Goal: Task Accomplishment & Management: Use online tool/utility

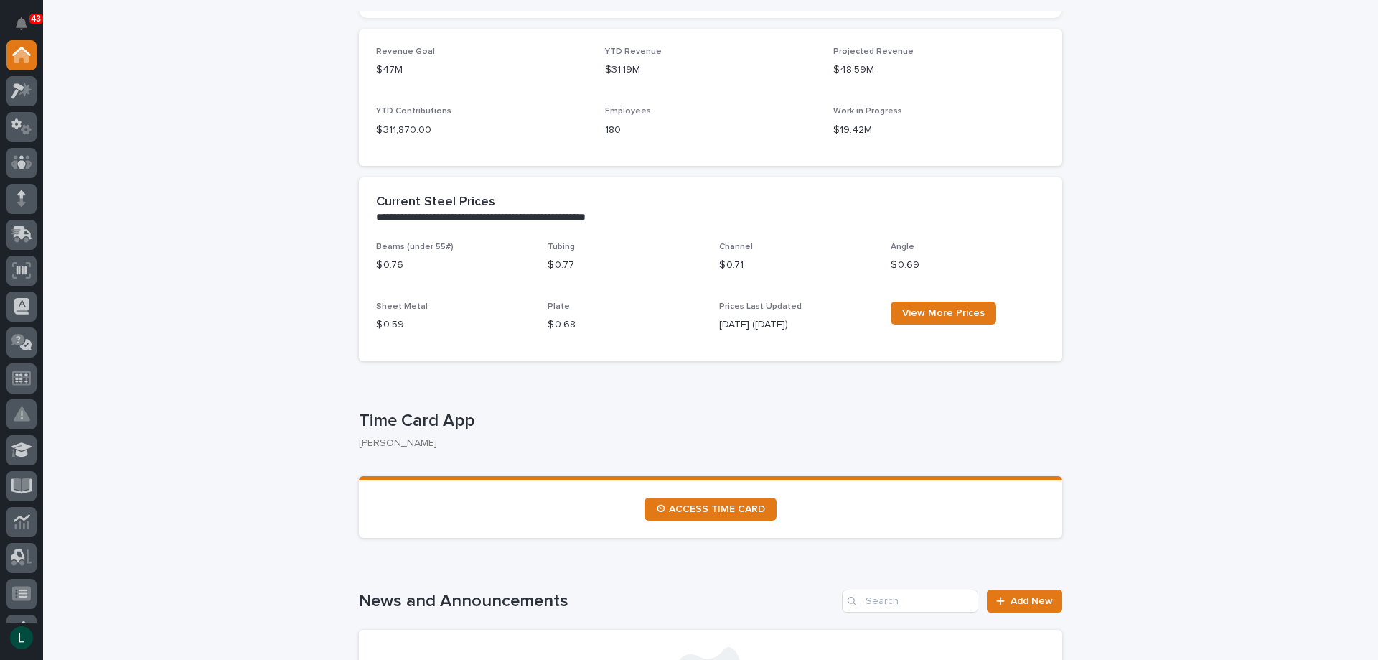
scroll to position [646, 0]
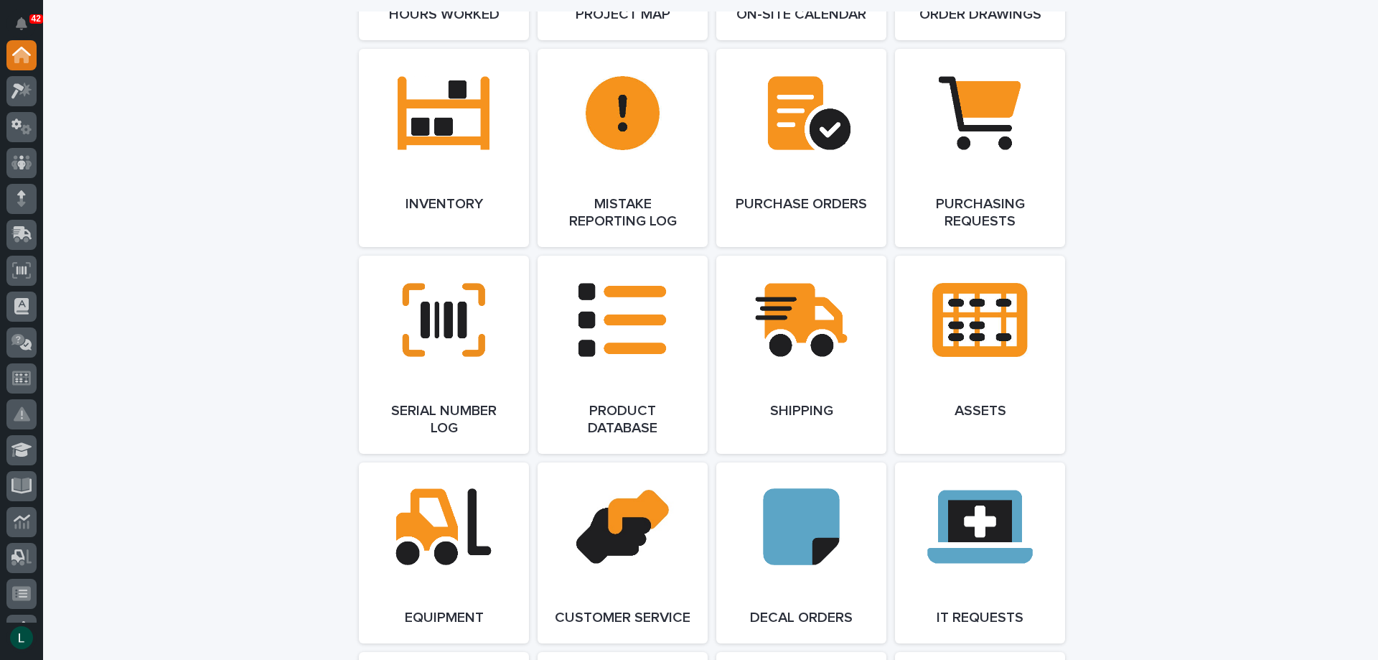
scroll to position [1507, 0]
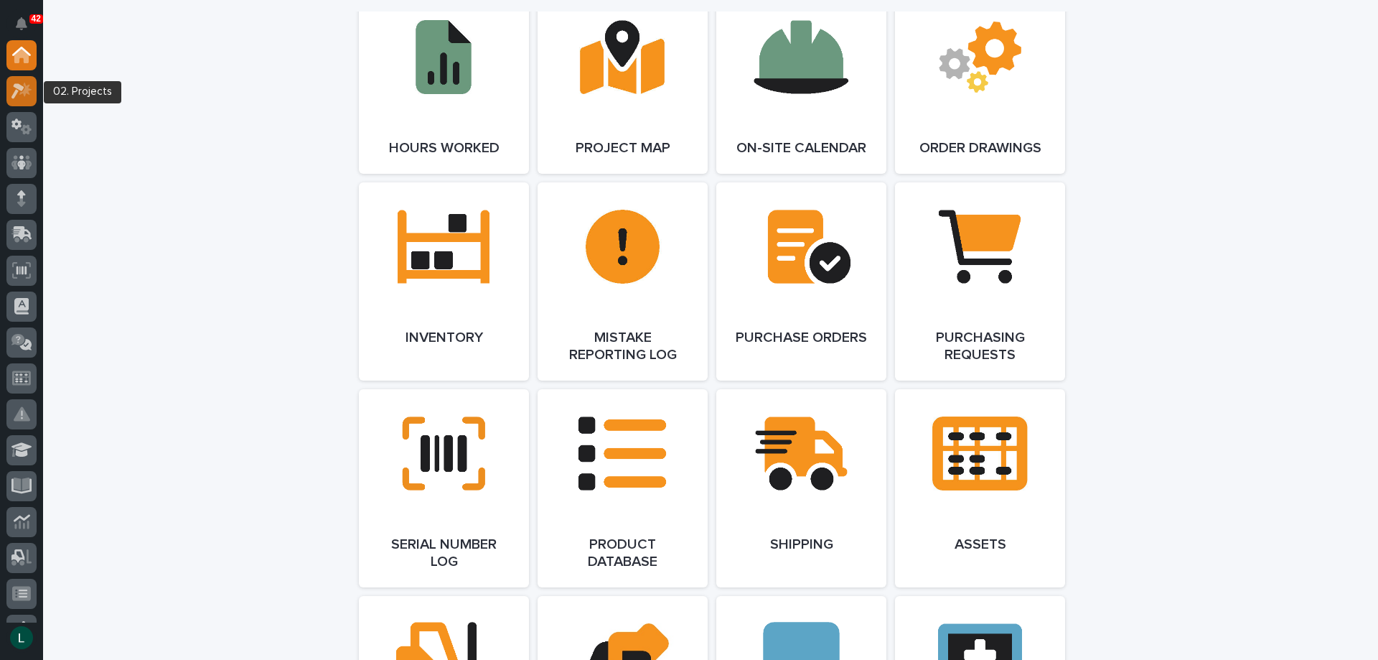
click at [24, 93] on icon at bounding box center [25, 89] width 12 height 14
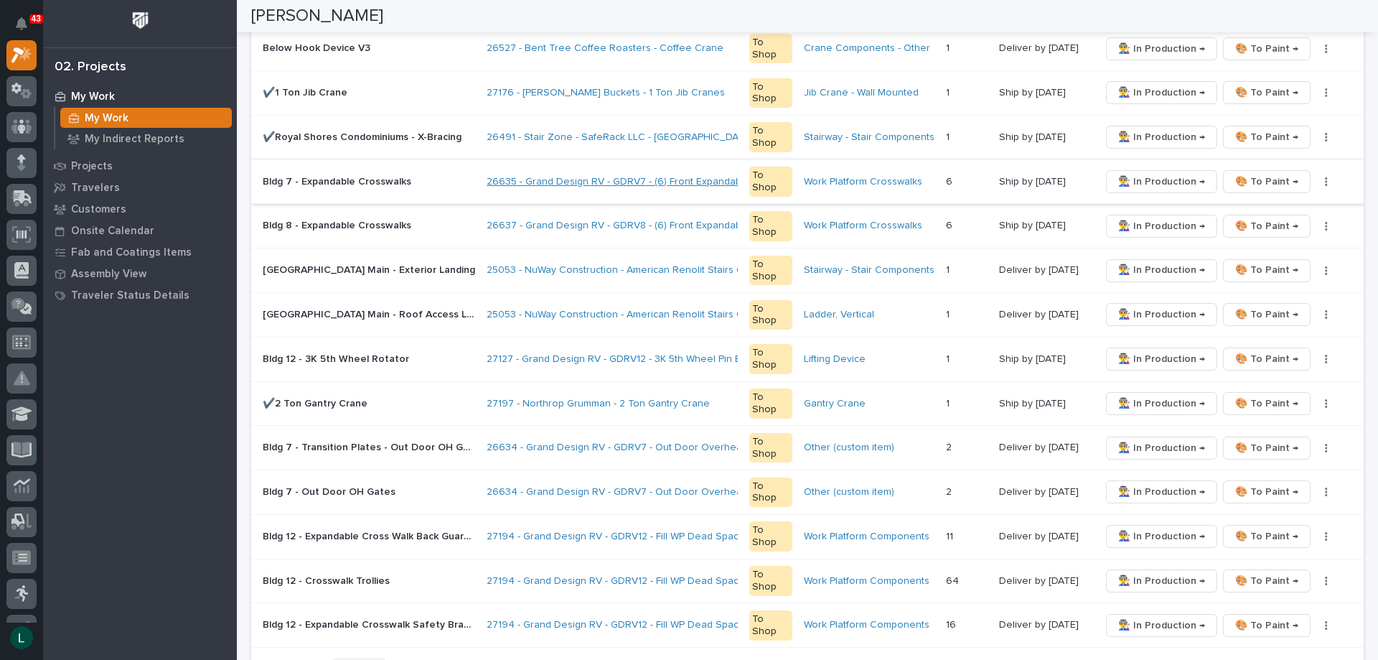
scroll to position [718, 0]
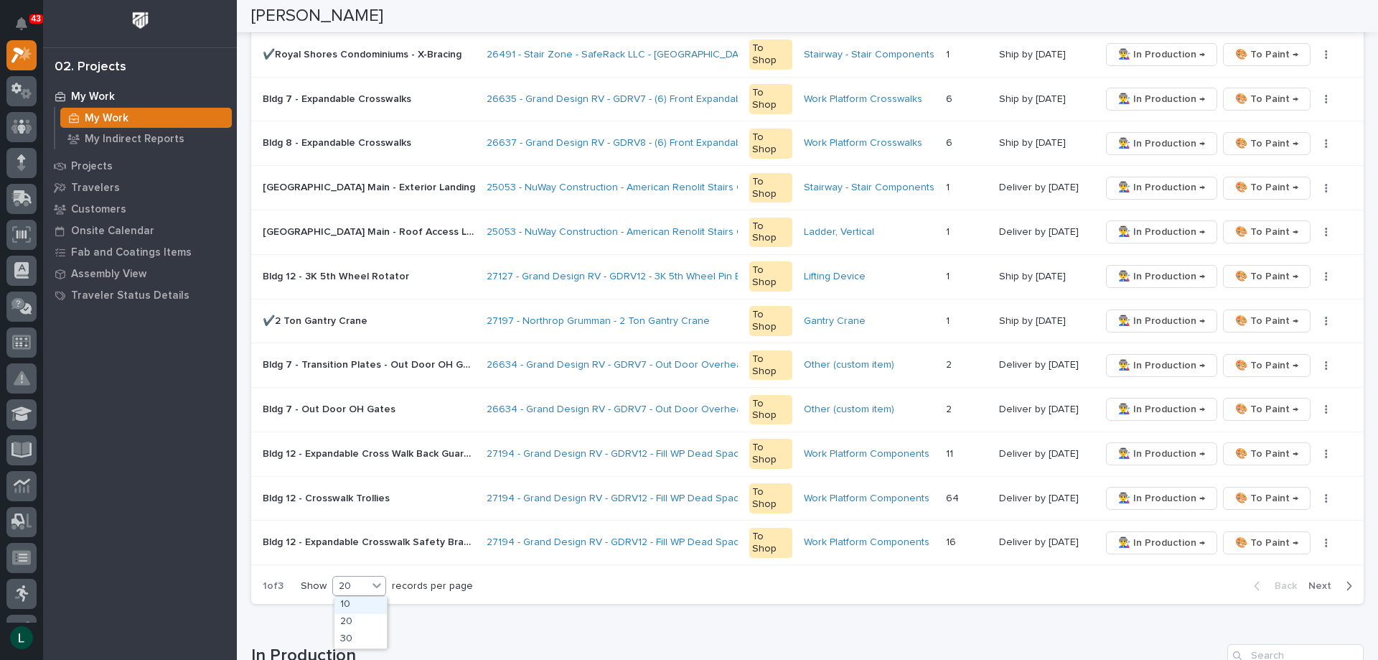
click at [351, 586] on div "20" at bounding box center [350, 585] width 34 height 15
click at [350, 637] on div "30" at bounding box center [360, 639] width 52 height 17
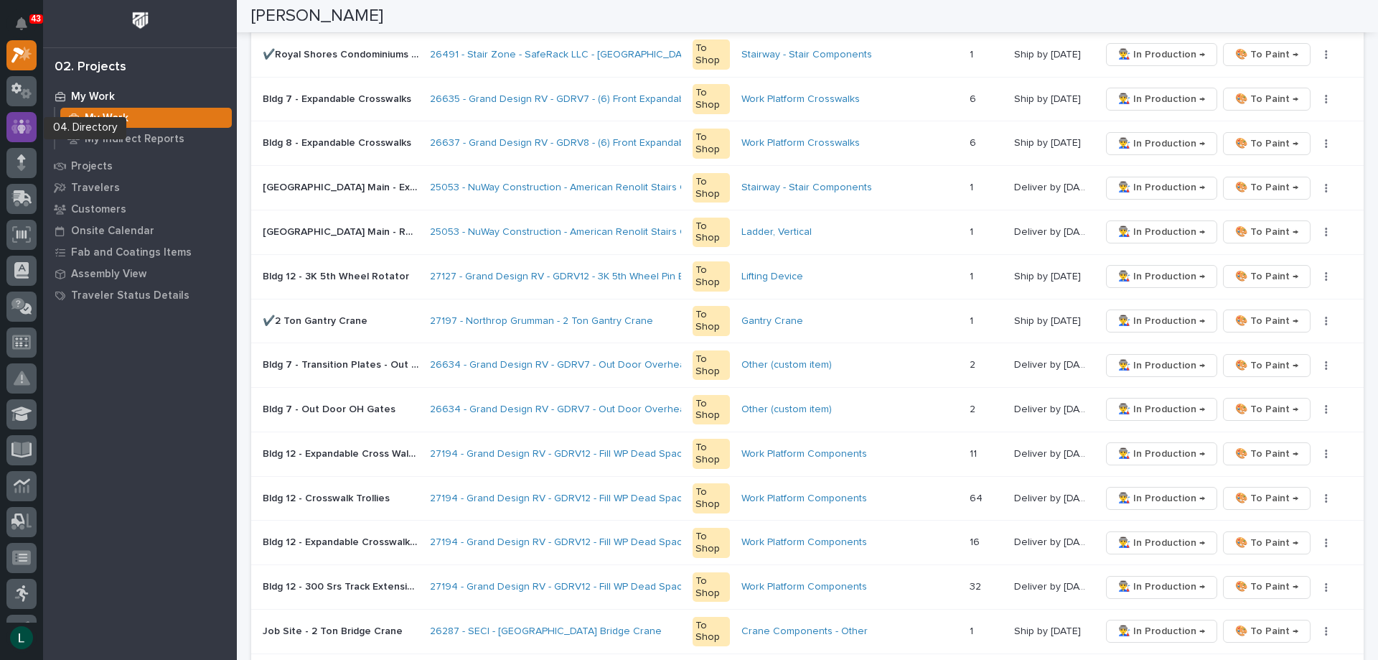
click at [24, 124] on icon at bounding box center [21, 126] width 21 height 17
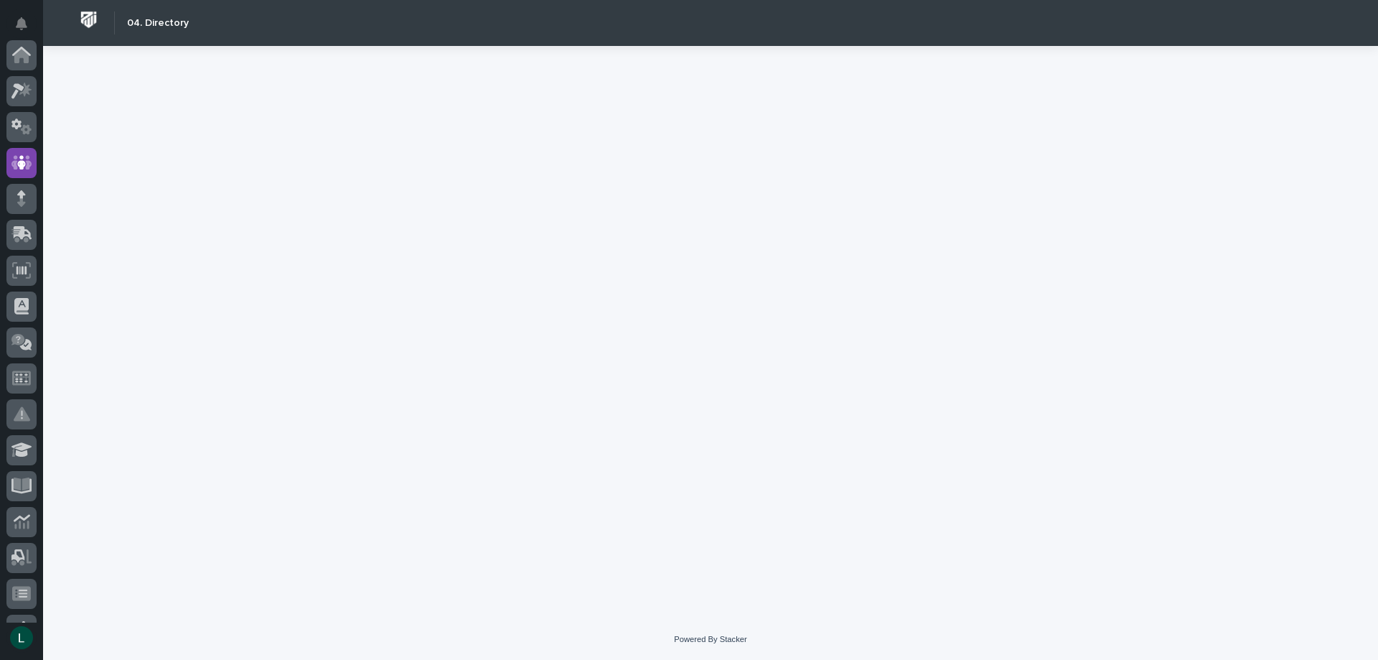
scroll to position [108, 0]
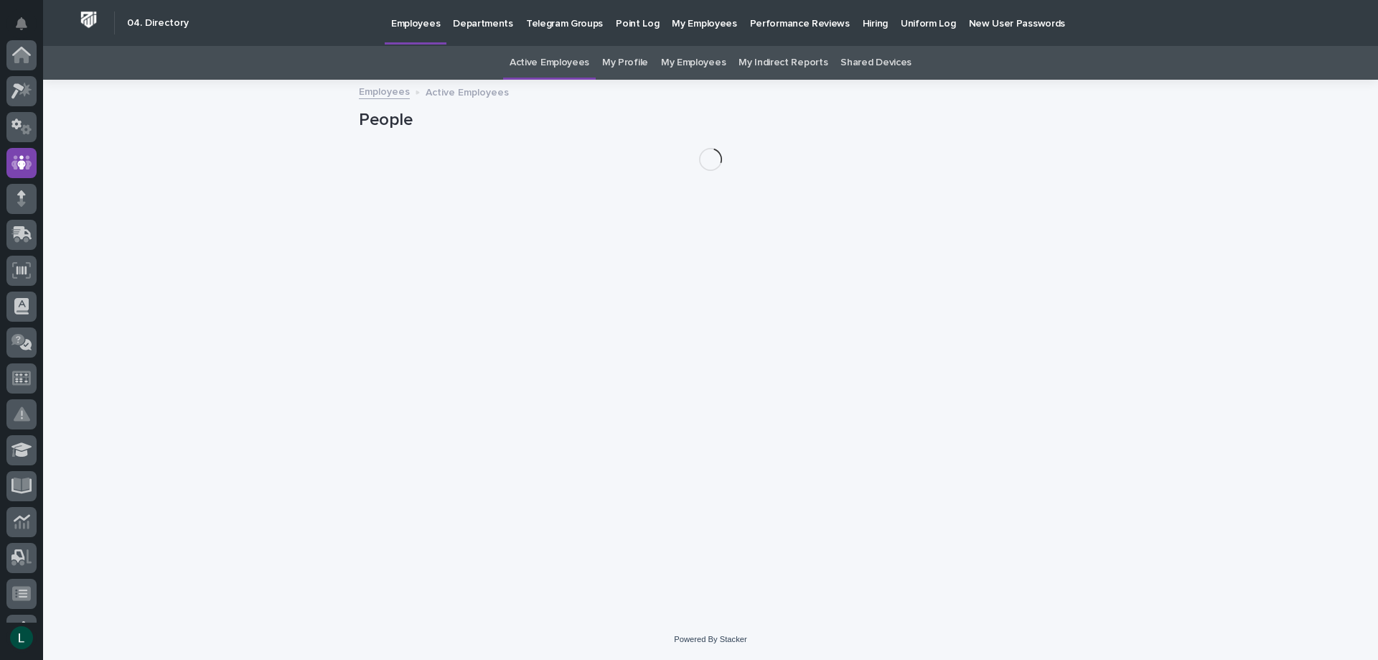
scroll to position [108, 0]
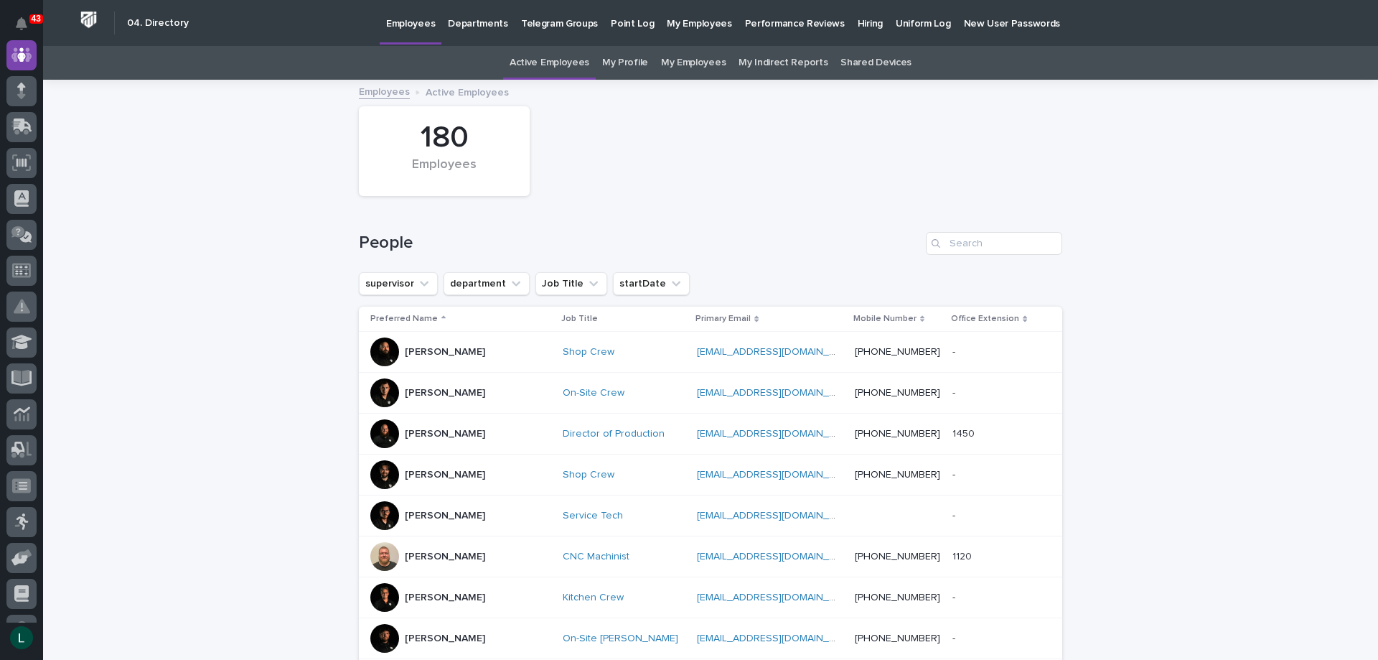
click at [469, 22] on p "Departments" at bounding box center [478, 15] width 60 height 30
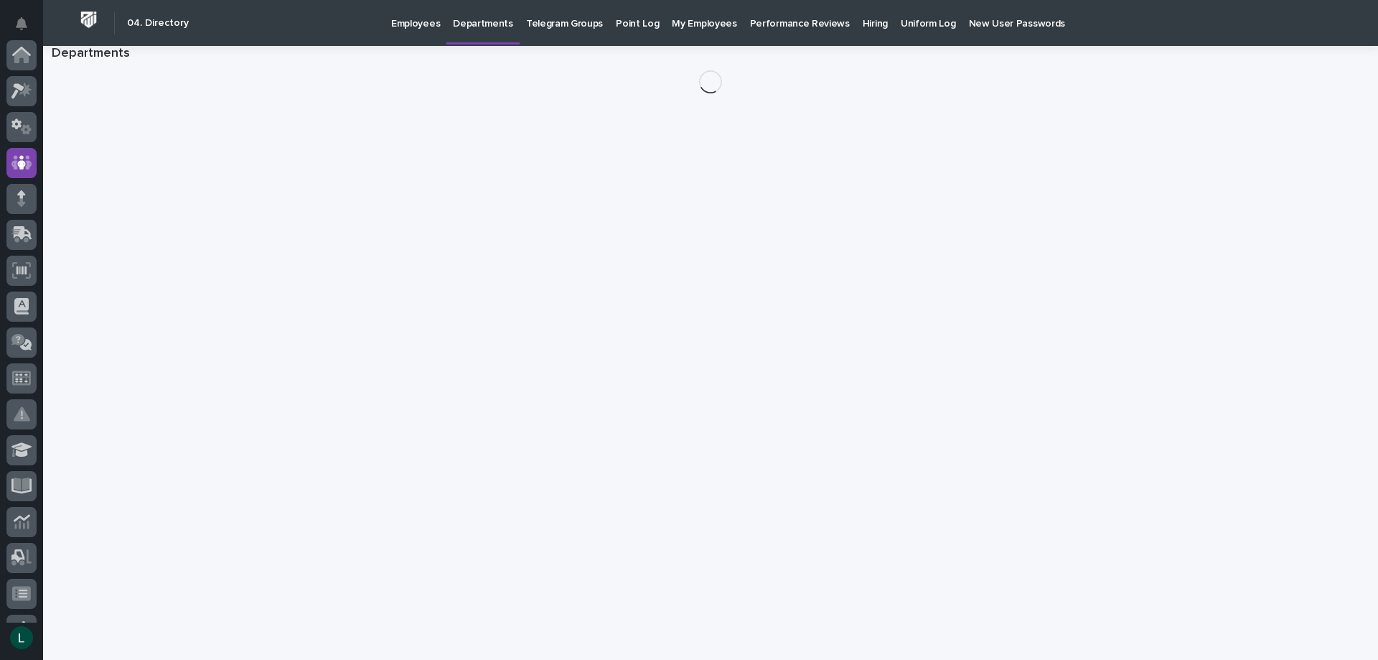
scroll to position [108, 0]
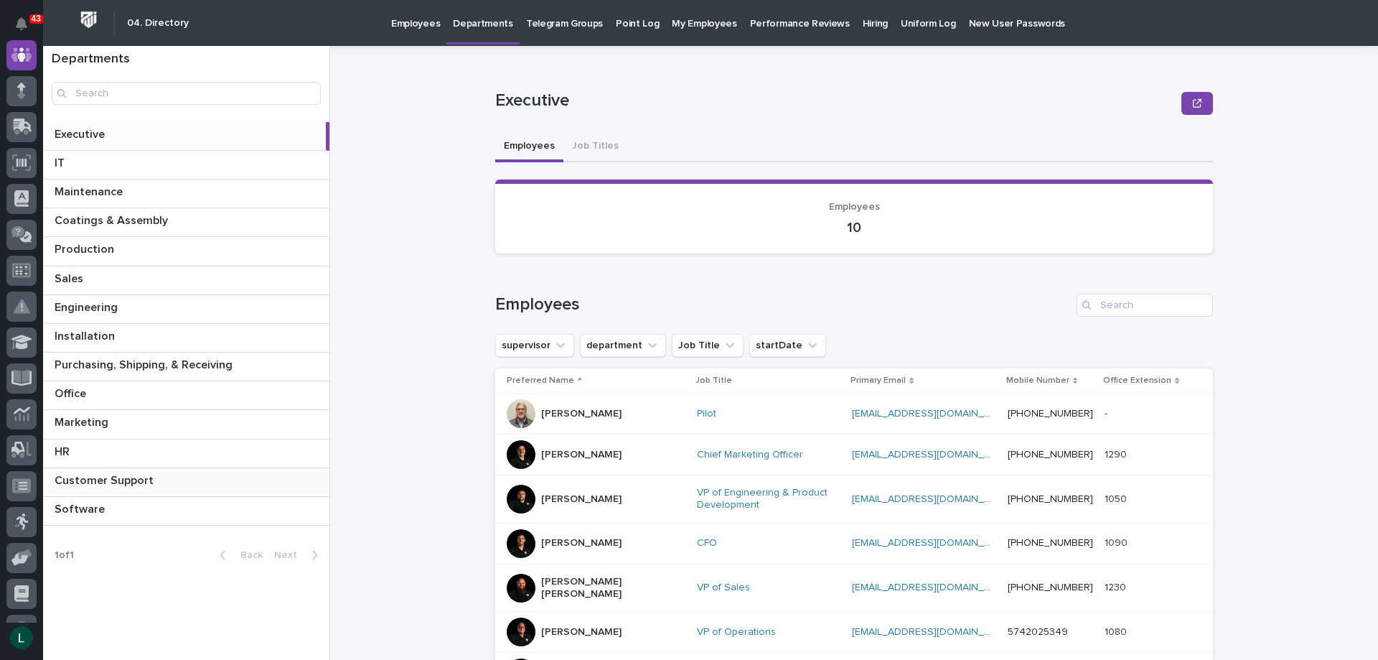
click at [203, 479] on p at bounding box center [189, 481] width 269 height 14
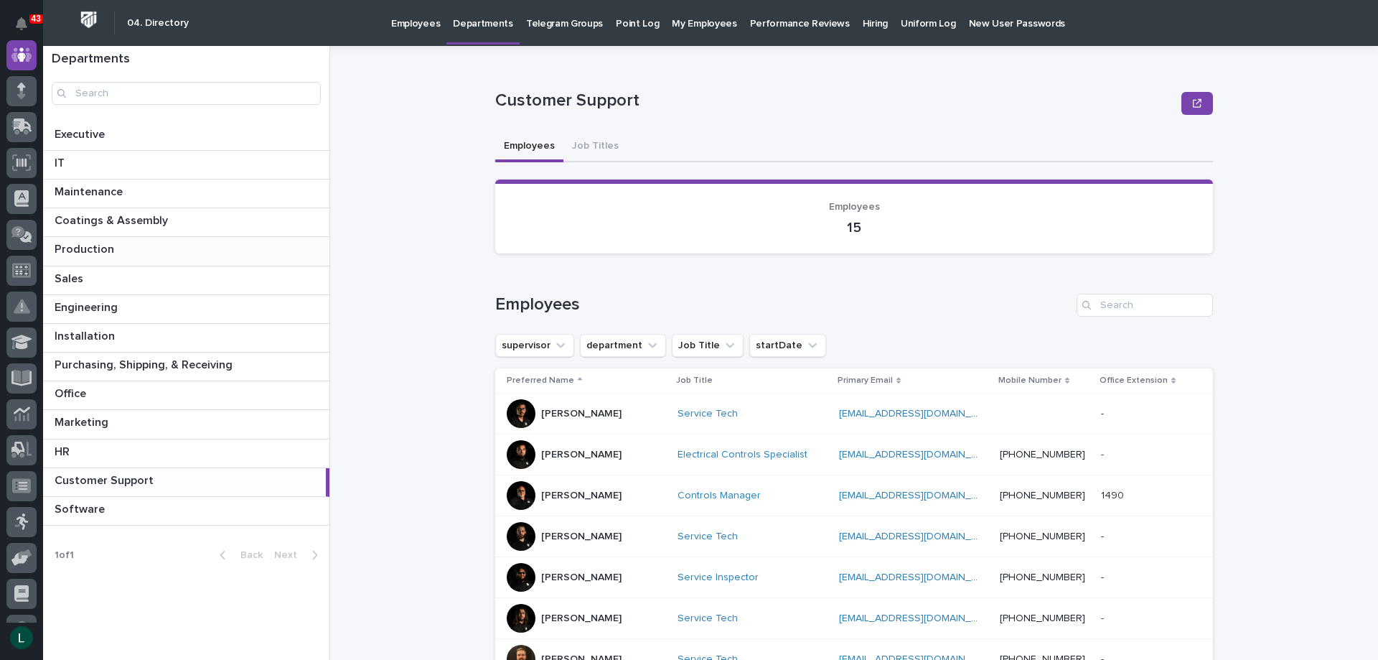
click at [237, 242] on div "Production Production" at bounding box center [186, 251] width 286 height 28
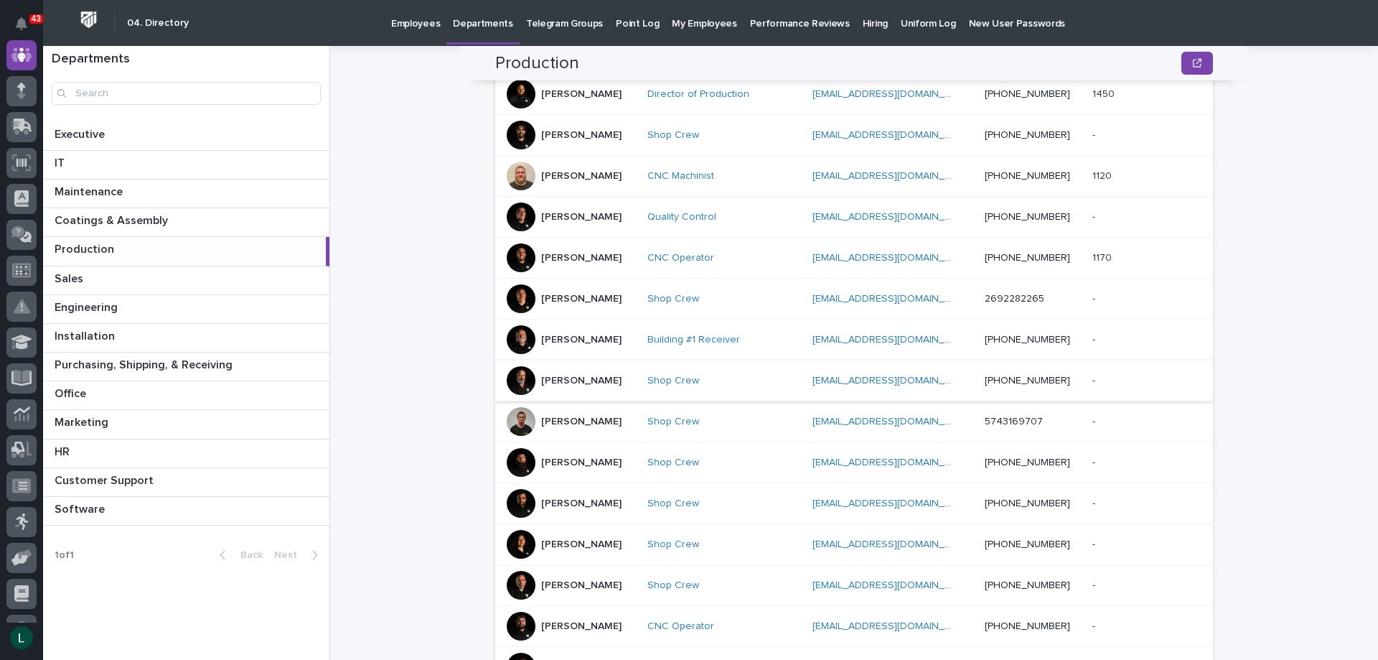
scroll to position [643, 0]
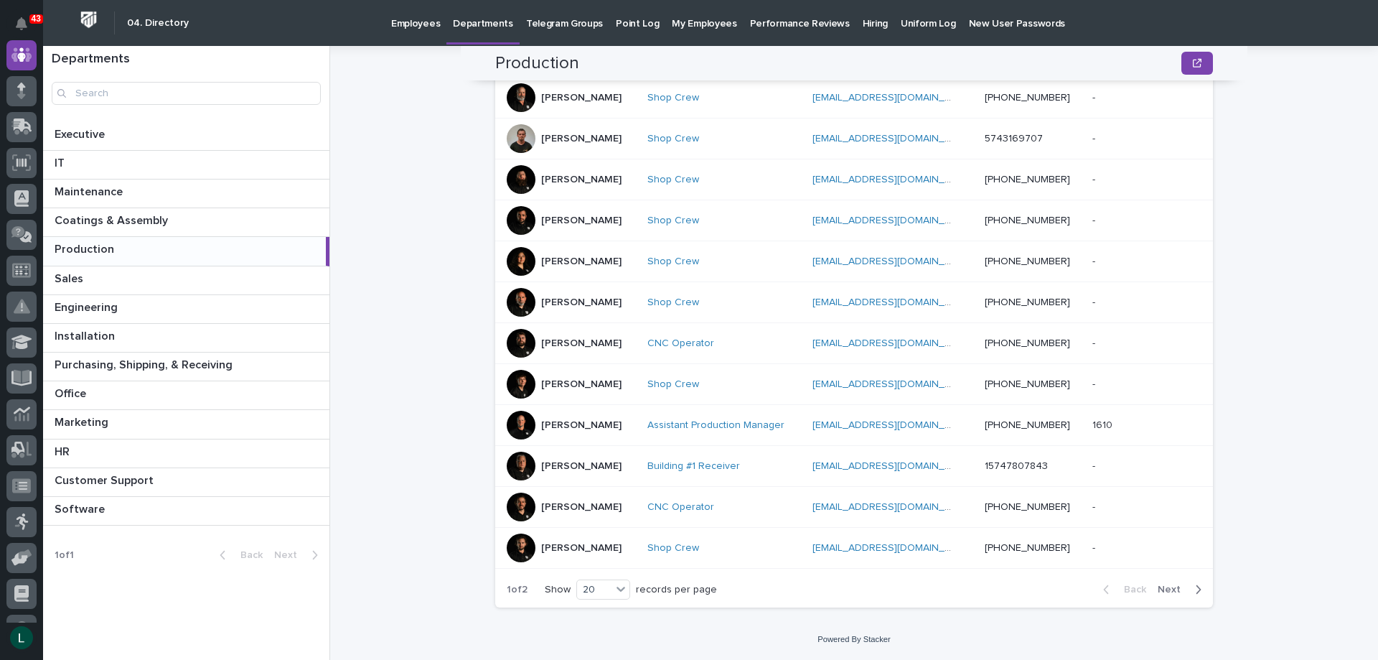
click at [1195, 585] on icon "button" at bounding box center [1198, 589] width 6 height 13
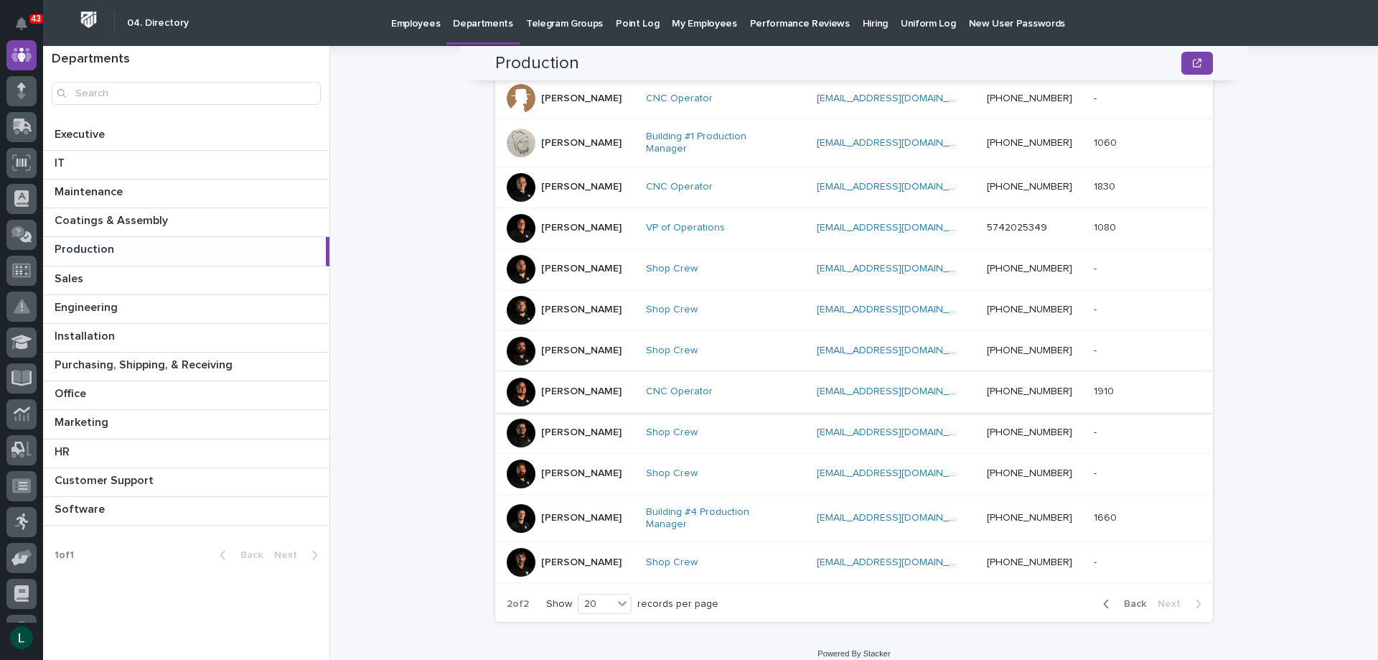
scroll to position [479, 0]
click at [1105, 596] on icon "button" at bounding box center [1106, 602] width 6 height 13
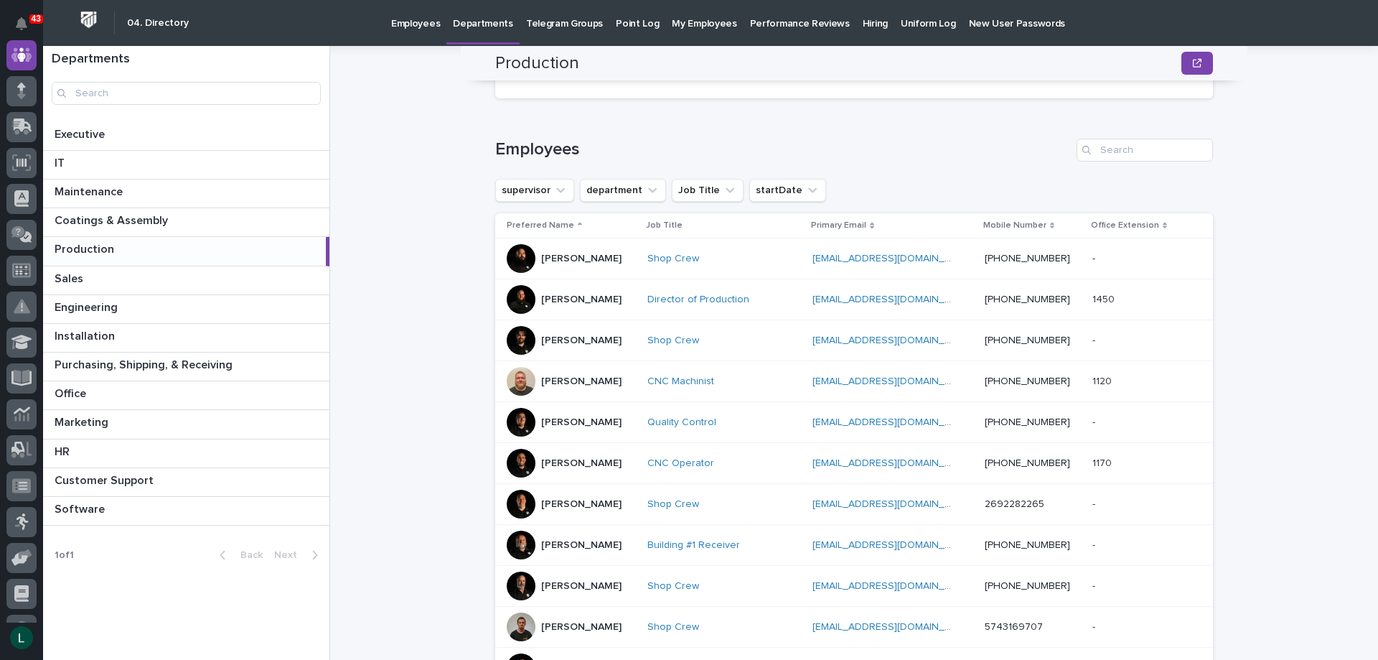
scroll to position [131, 0]
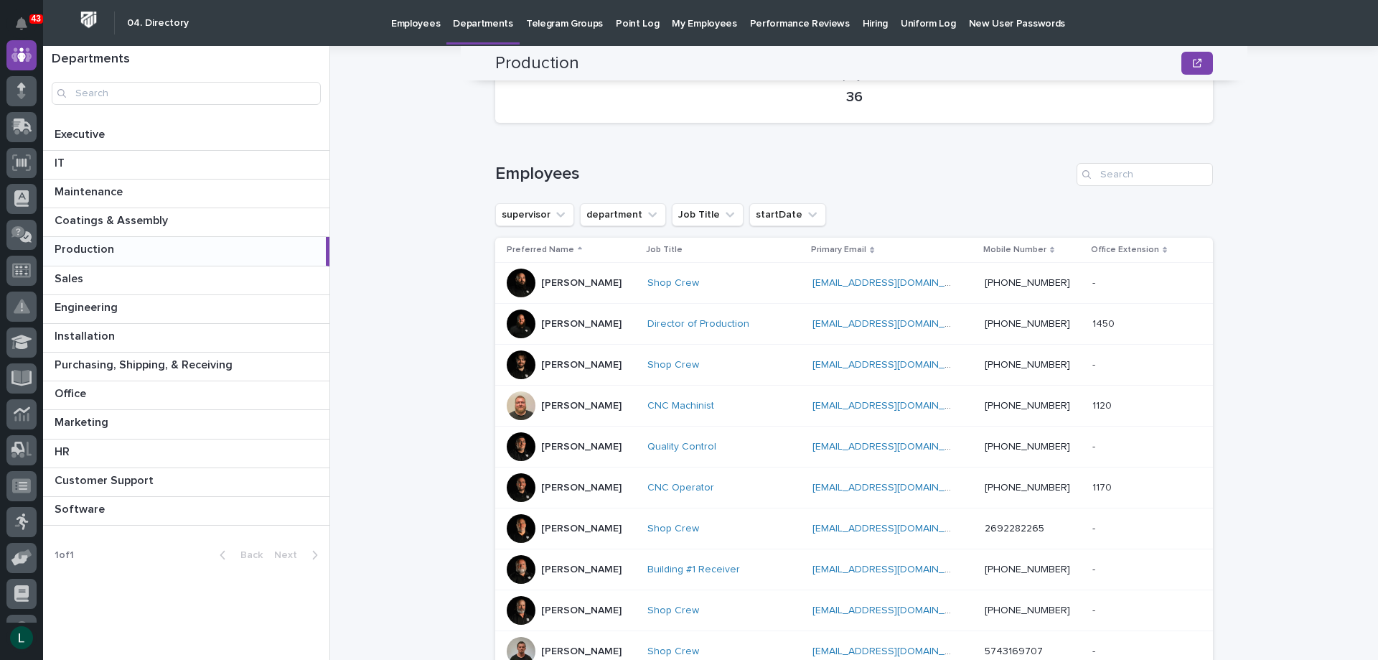
click at [863, 20] on p "Hiring" at bounding box center [875, 15] width 25 height 30
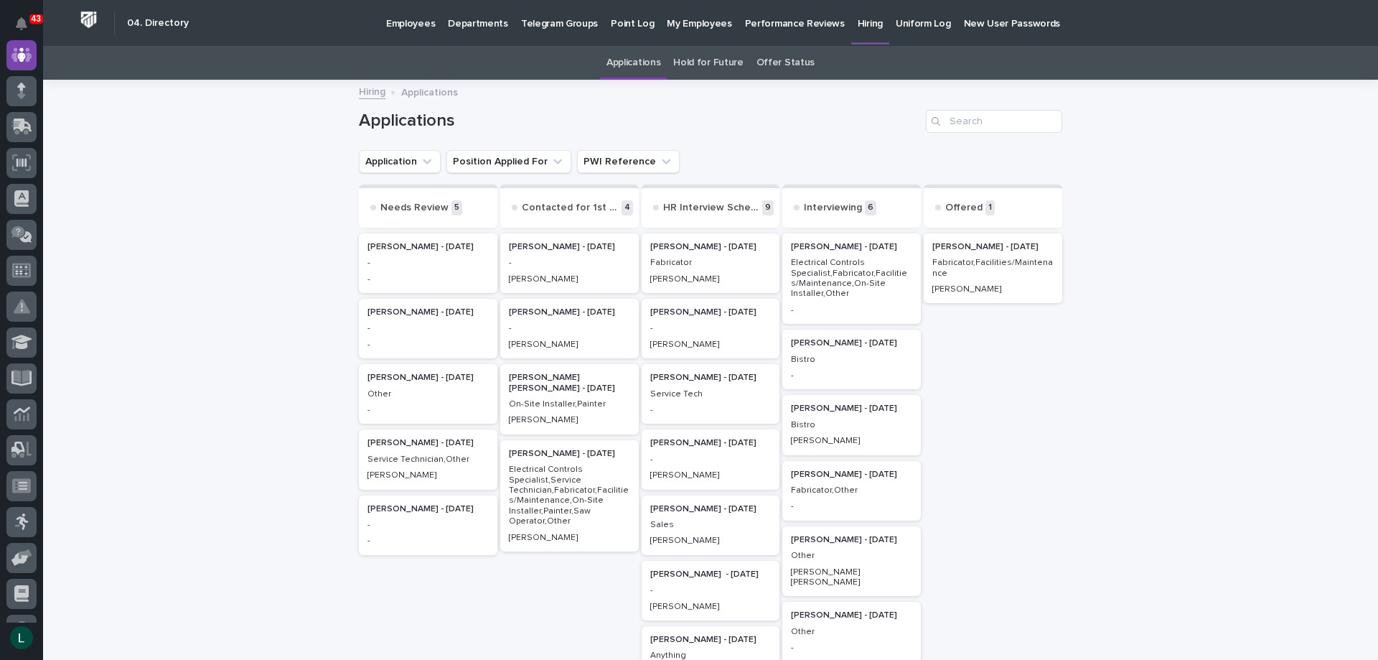
click at [806, 406] on p "Jessie Yoder - 09/06/25" at bounding box center [851, 408] width 121 height 10
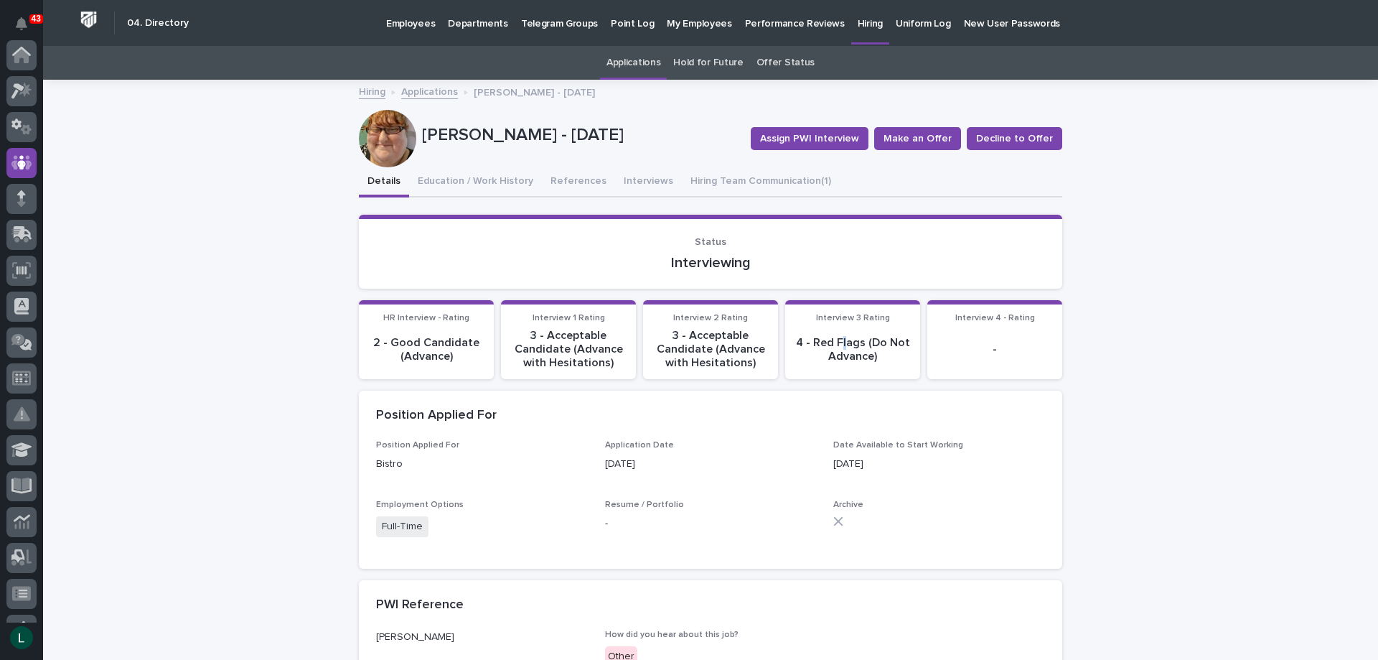
click at [839, 342] on p "4 - Red Flags (Do Not Advance)" at bounding box center [853, 349] width 118 height 27
click at [836, 337] on p "4 - Red Flags (Do Not Advance)" at bounding box center [853, 349] width 118 height 27
click at [826, 319] on span "Interview 3 Rating" at bounding box center [853, 318] width 74 height 9
click at [704, 341] on p "3 - Acceptable Candidate (Advance with Hesitations)" at bounding box center [711, 350] width 118 height 42
click at [838, 322] on span "Interview 3 Rating" at bounding box center [853, 318] width 74 height 9
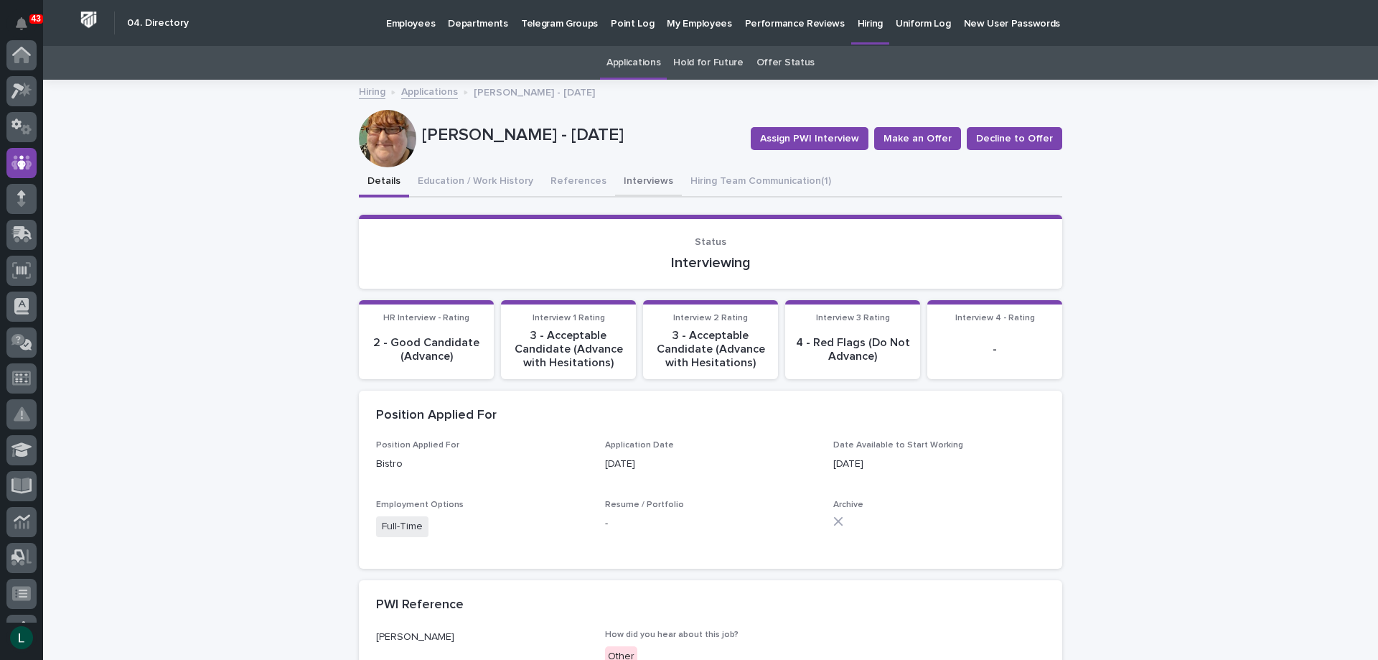
click at [617, 175] on button "Interviews" at bounding box center [648, 182] width 67 height 30
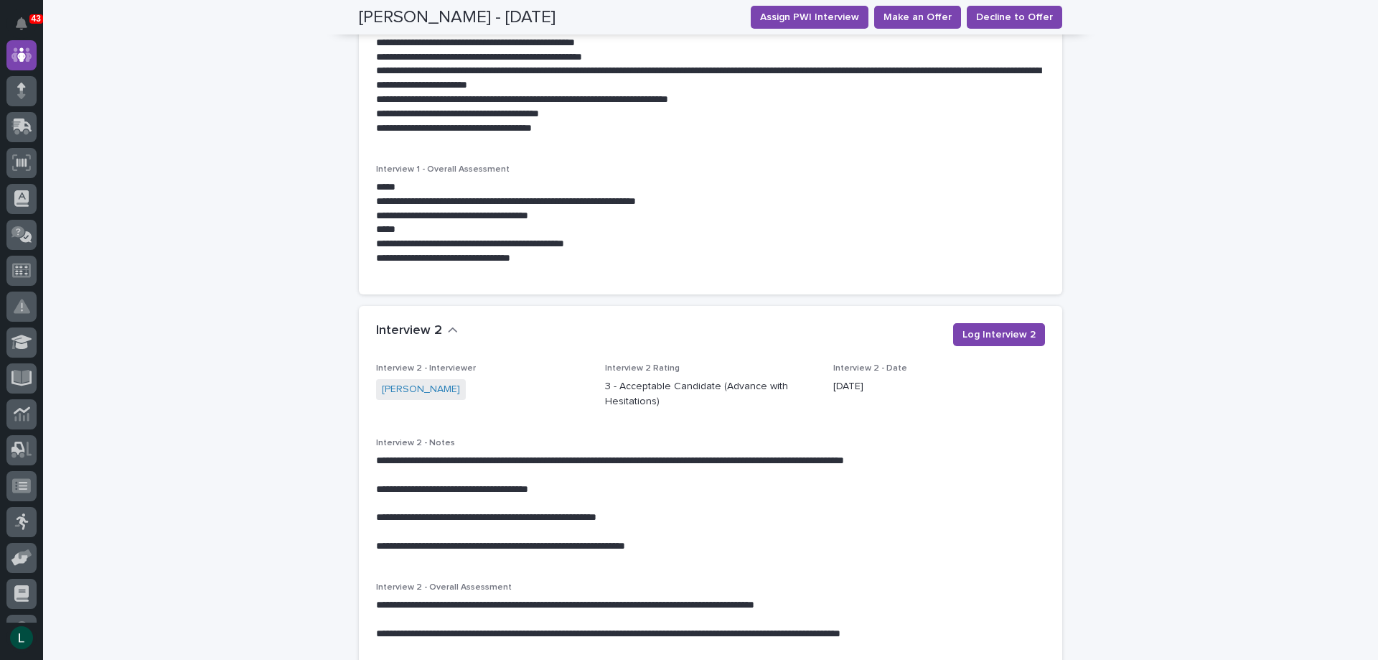
scroll to position [1651, 0]
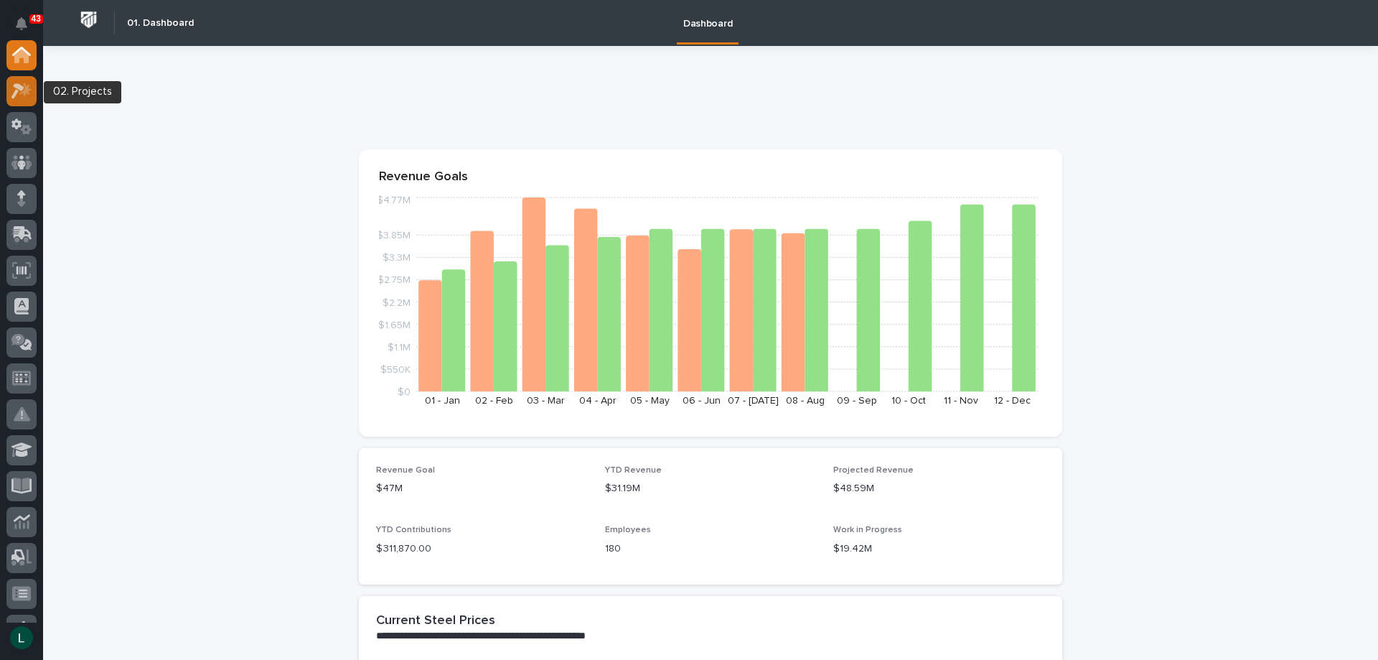
click at [19, 86] on icon at bounding box center [17, 91] width 13 height 16
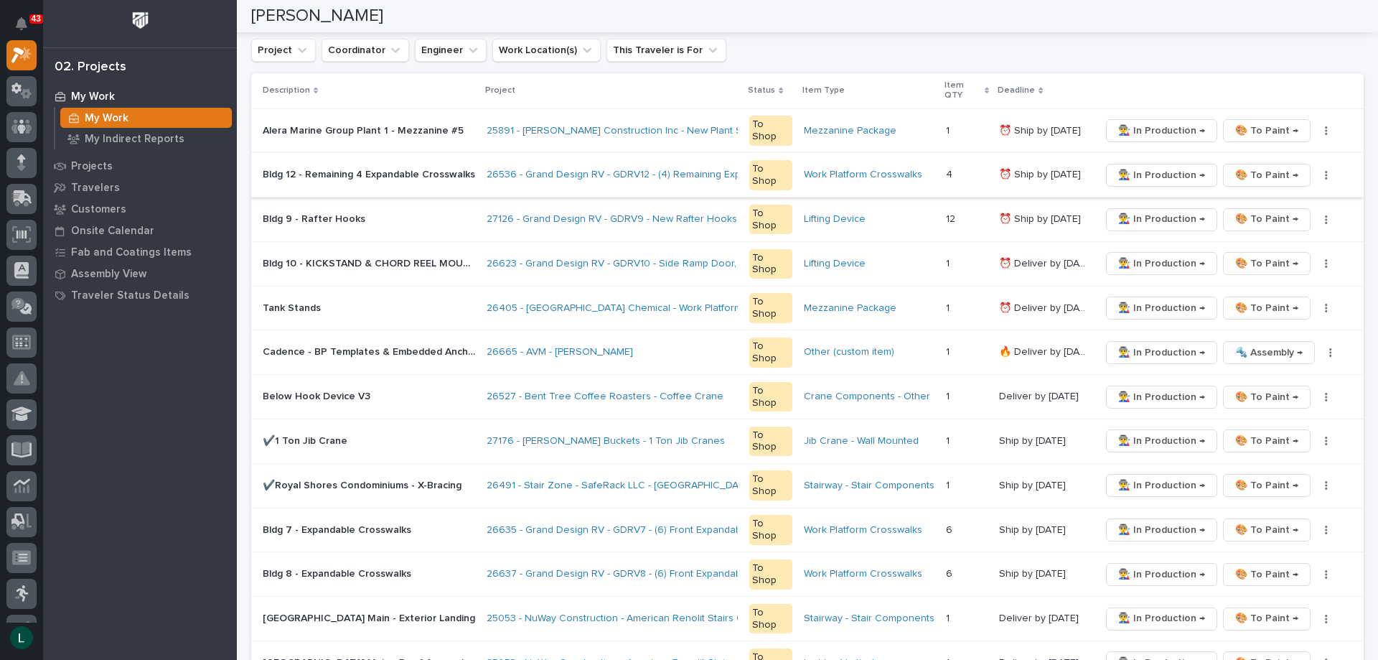
scroll to position [359, 0]
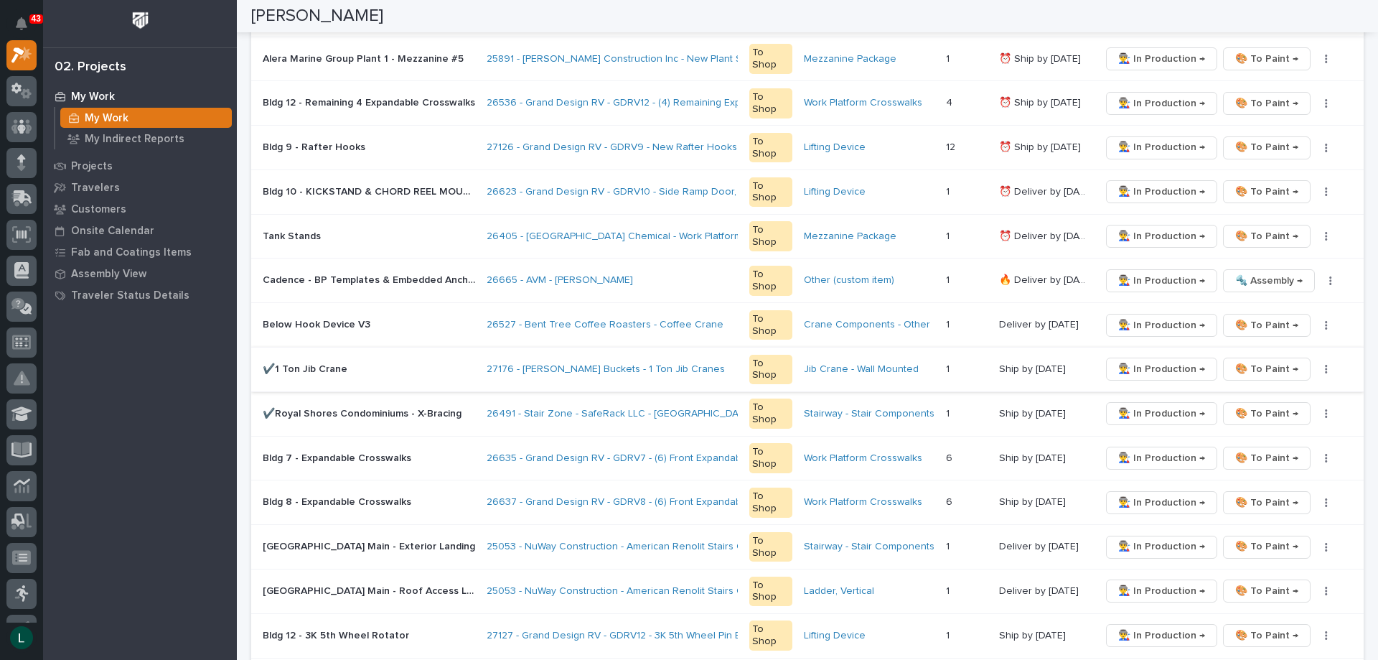
click at [1269, 366] on span "🎨 To Paint →" at bounding box center [1266, 368] width 63 height 17
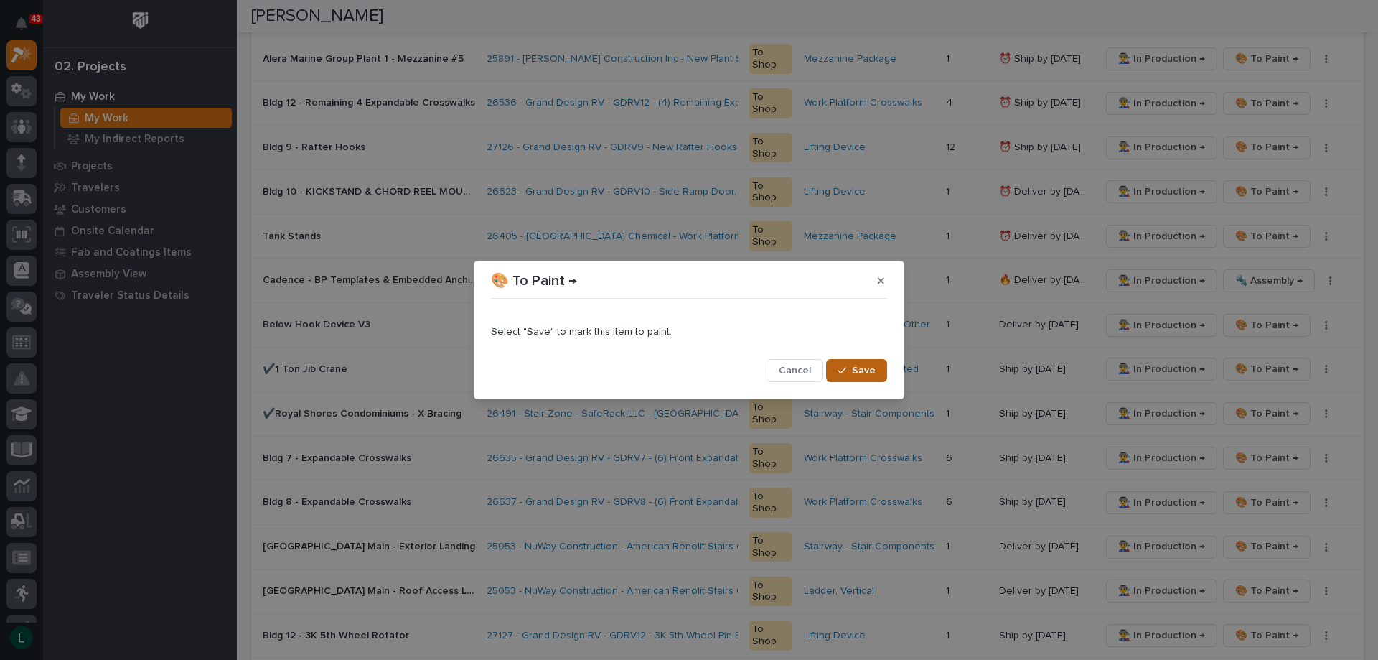
click at [859, 366] on span "Save" at bounding box center [864, 370] width 24 height 13
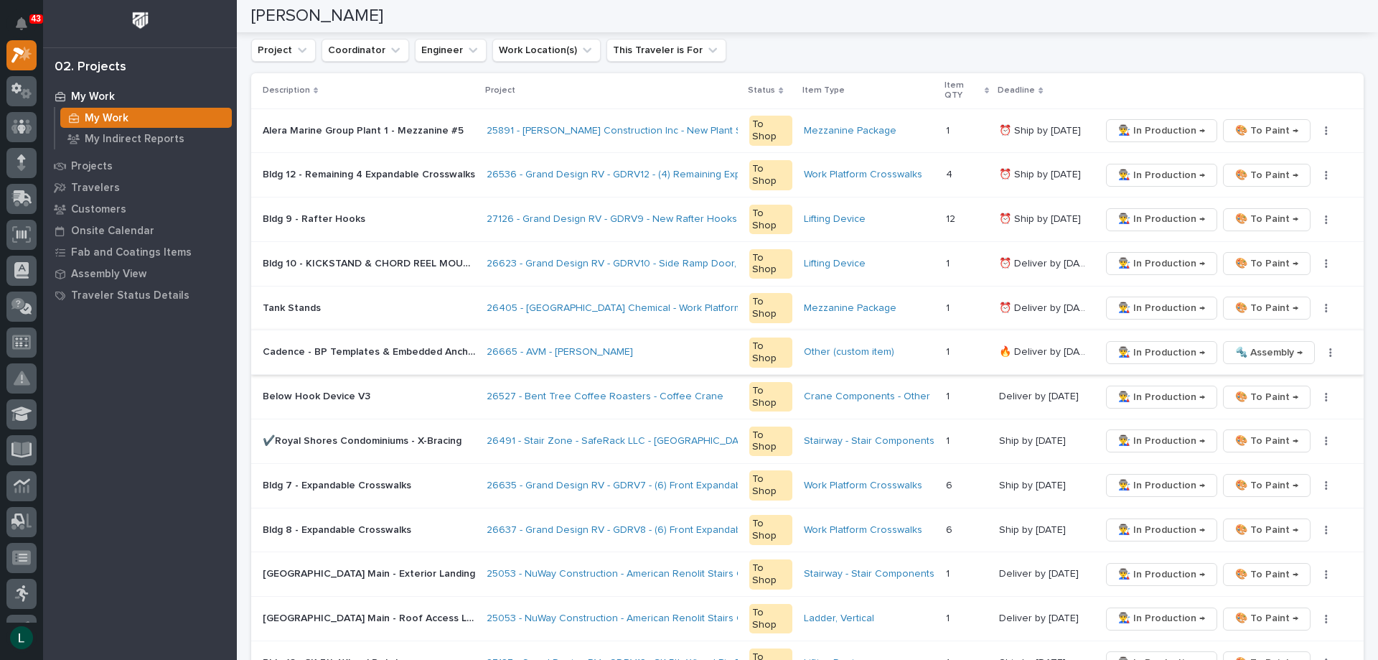
scroll to position [215, 0]
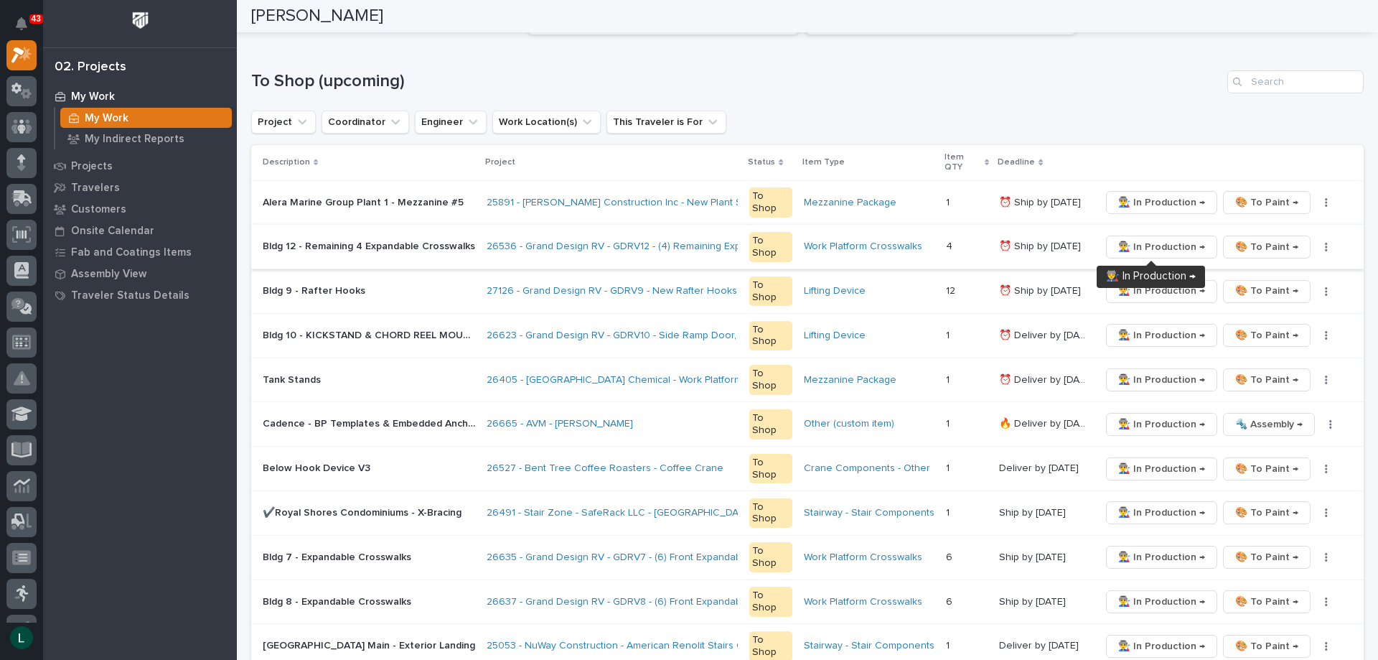
click at [1138, 246] on span "👨‍🏭 In Production →" at bounding box center [1161, 246] width 87 height 17
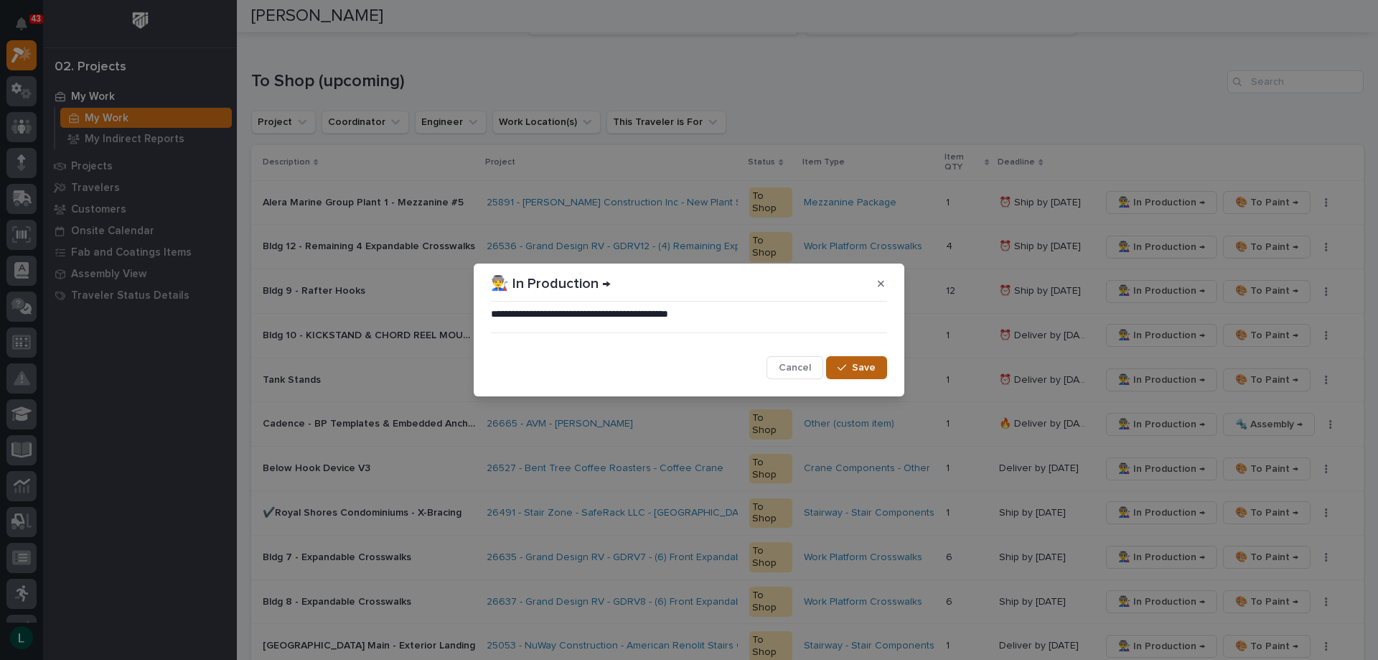
click at [861, 365] on span "Save" at bounding box center [864, 367] width 24 height 13
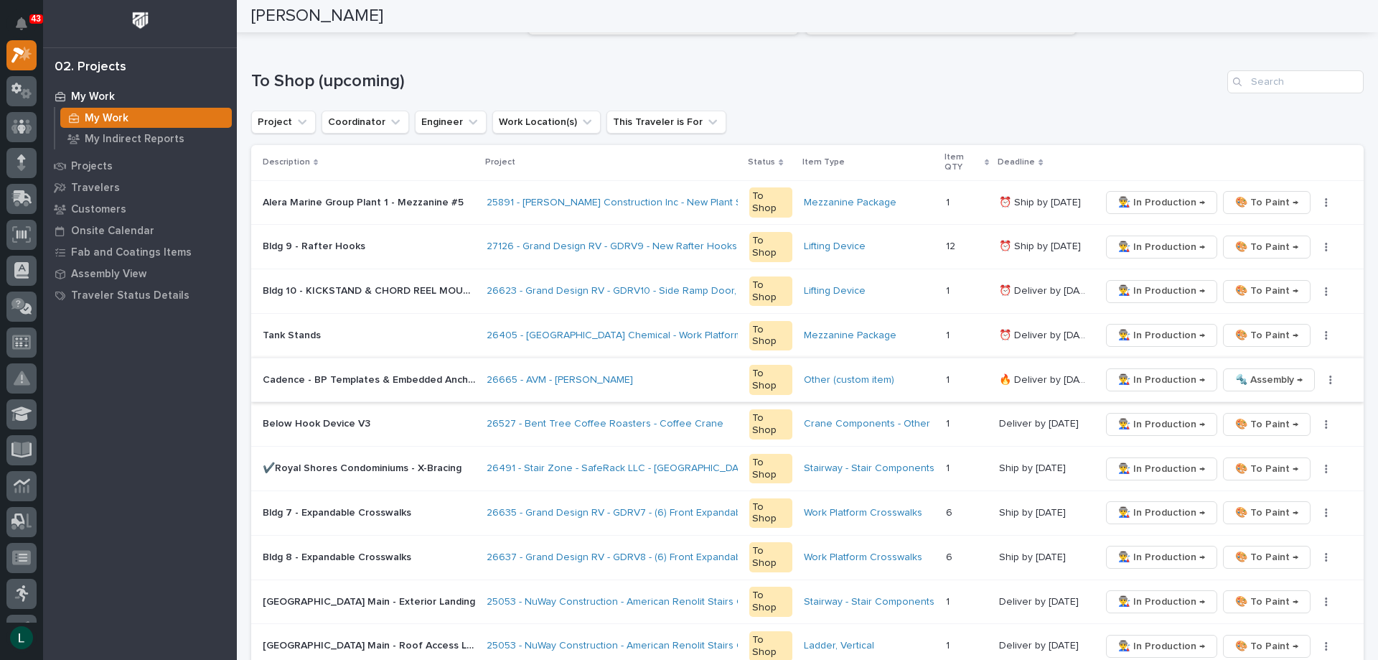
click at [1251, 380] on span "🔩 Assembly →" at bounding box center [1268, 379] width 67 height 17
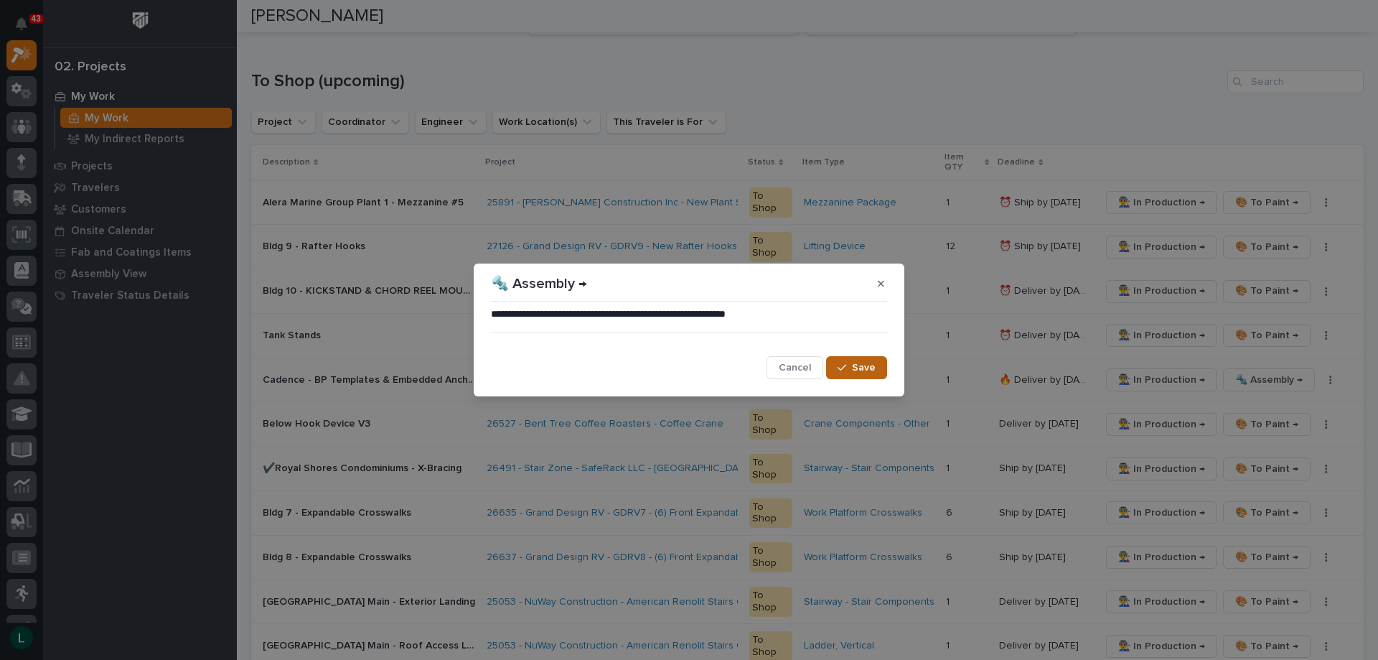
click at [863, 366] on span "Save" at bounding box center [864, 367] width 24 height 13
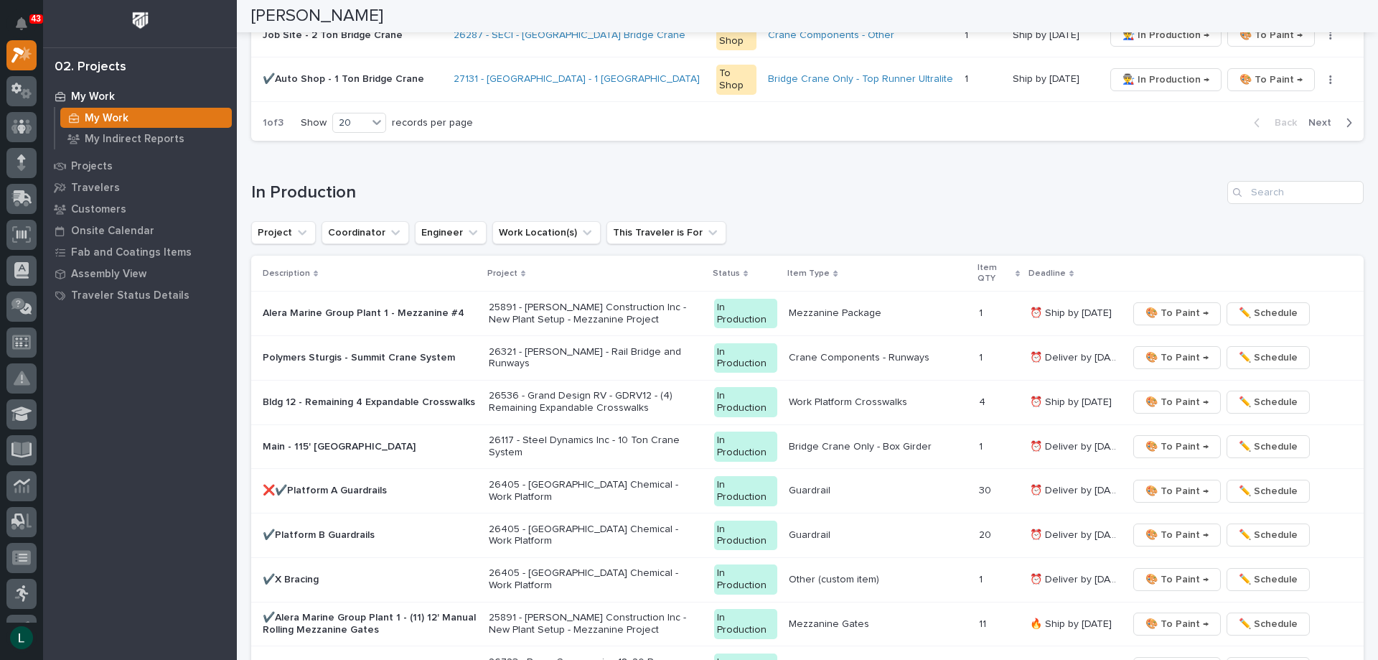
scroll to position [1220, 0]
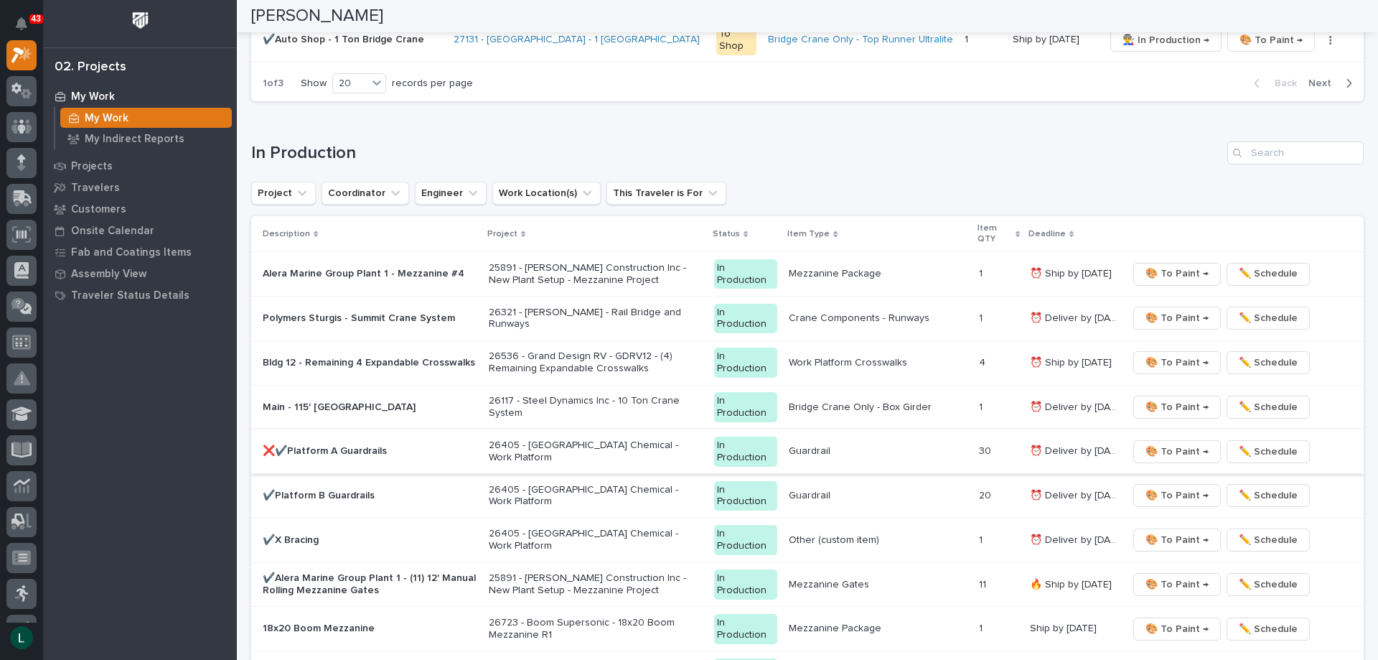
click at [1173, 450] on span "🎨 To Paint →" at bounding box center [1177, 451] width 63 height 17
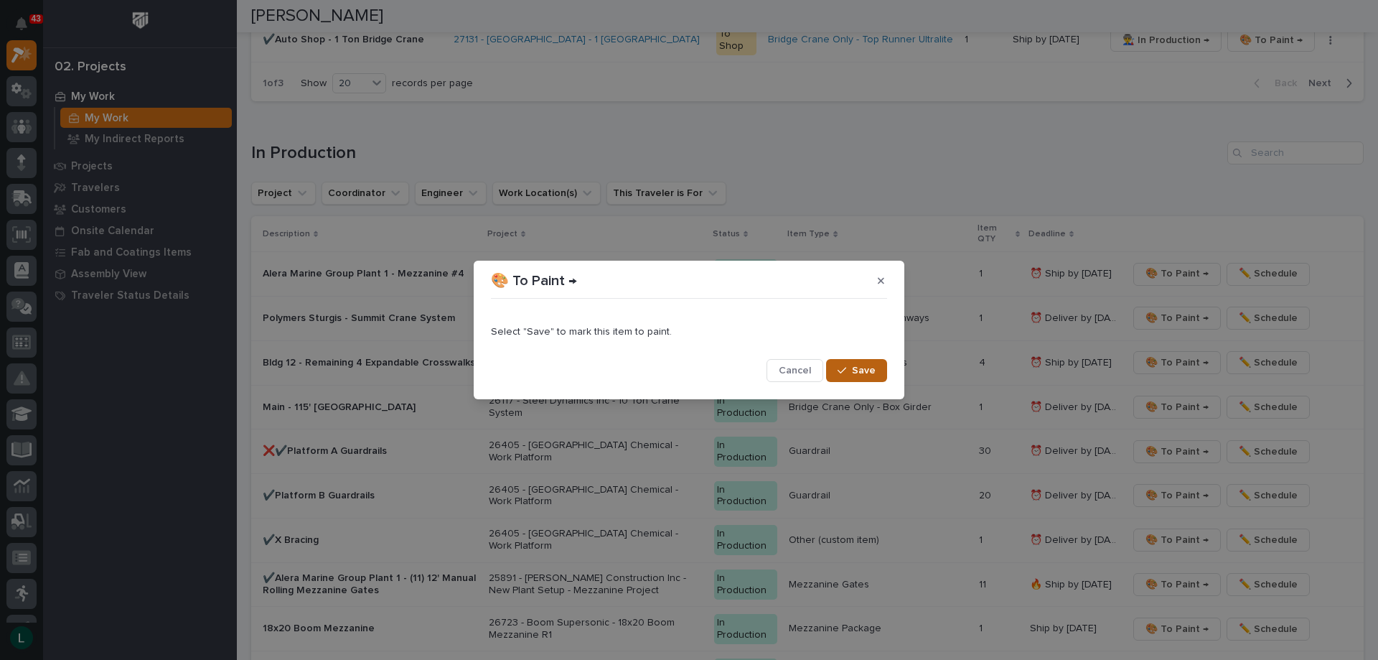
click at [863, 365] on span "Save" at bounding box center [864, 370] width 24 height 13
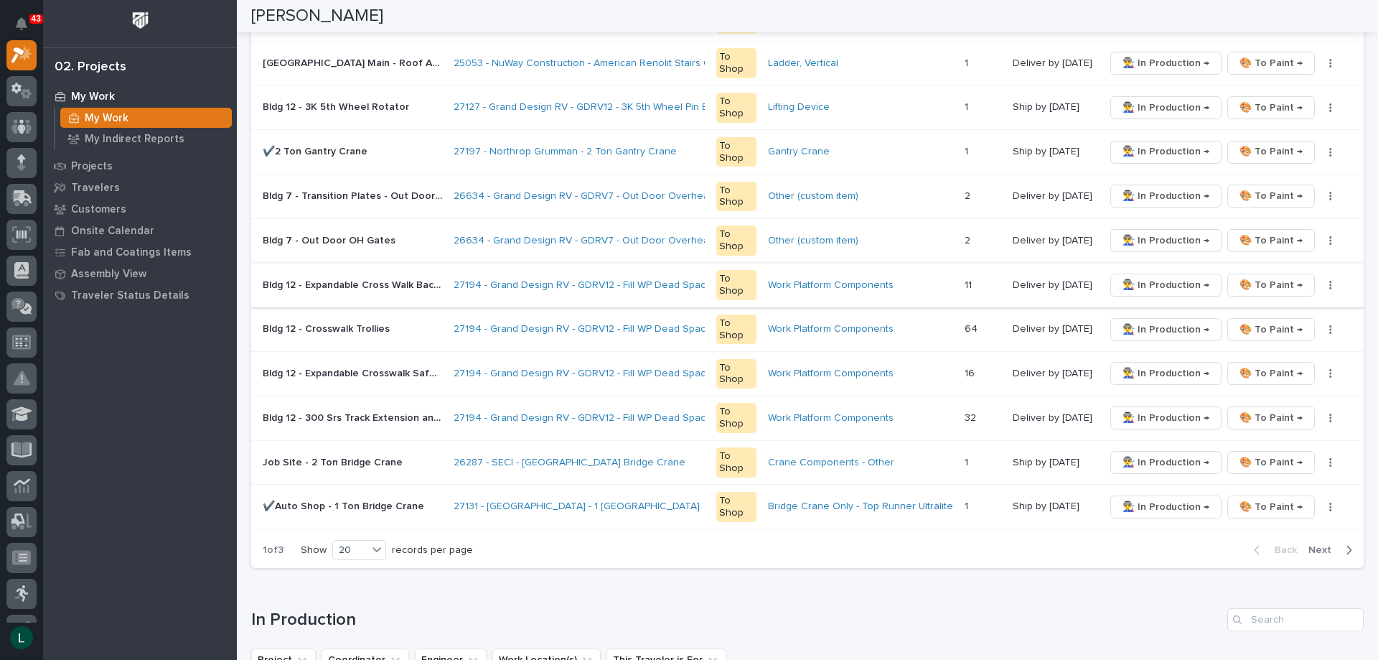
scroll to position [839, 0]
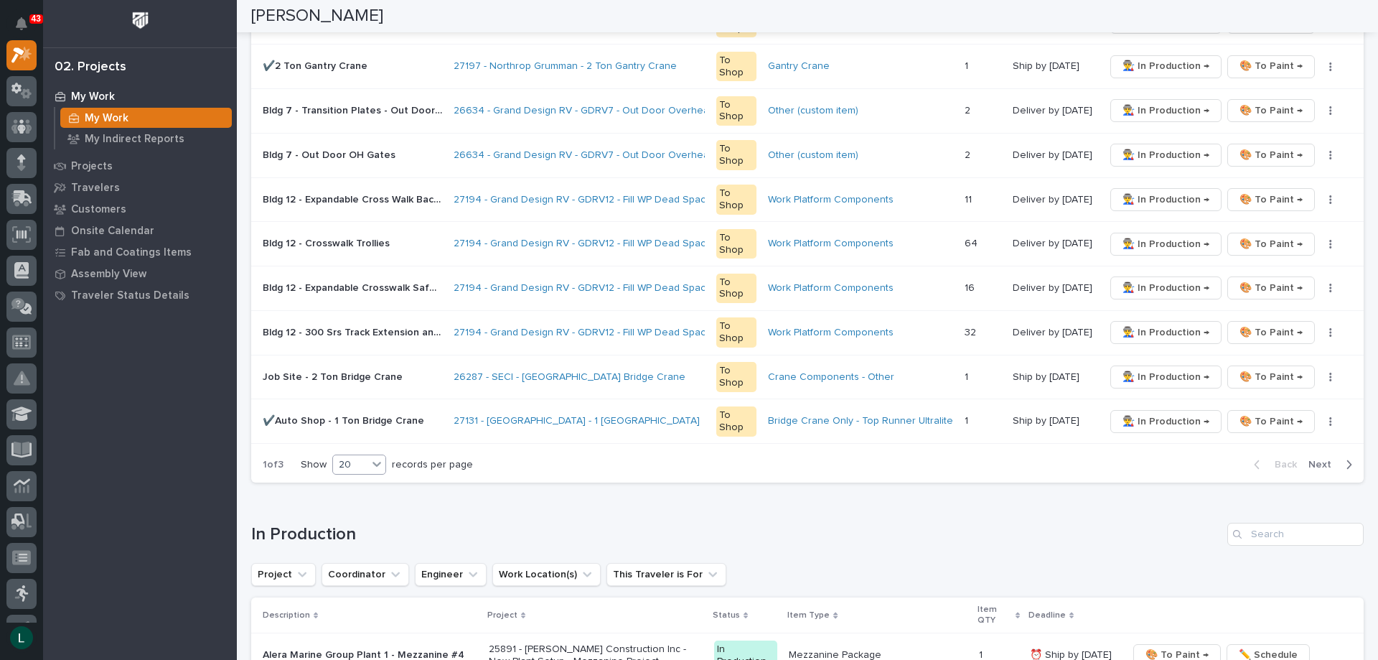
click at [351, 462] on div "20" at bounding box center [350, 464] width 34 height 15
click at [350, 517] on div "30" at bounding box center [360, 518] width 52 height 17
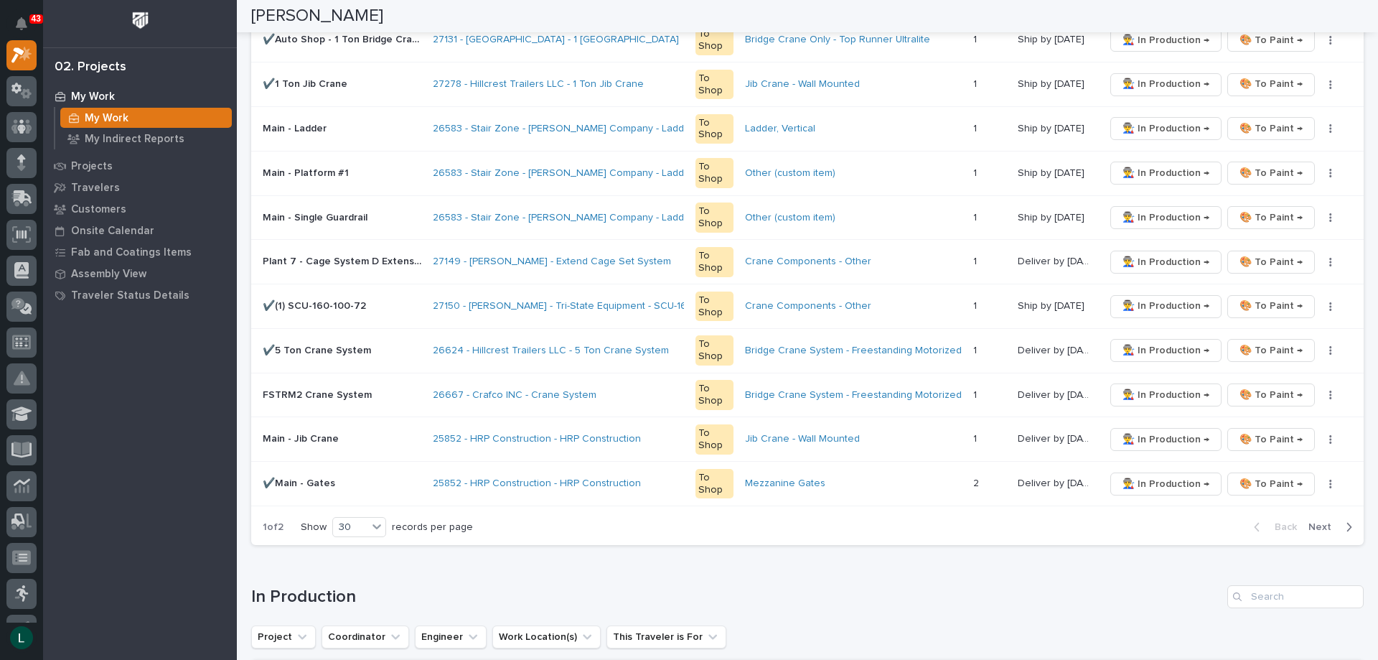
scroll to position [0, 0]
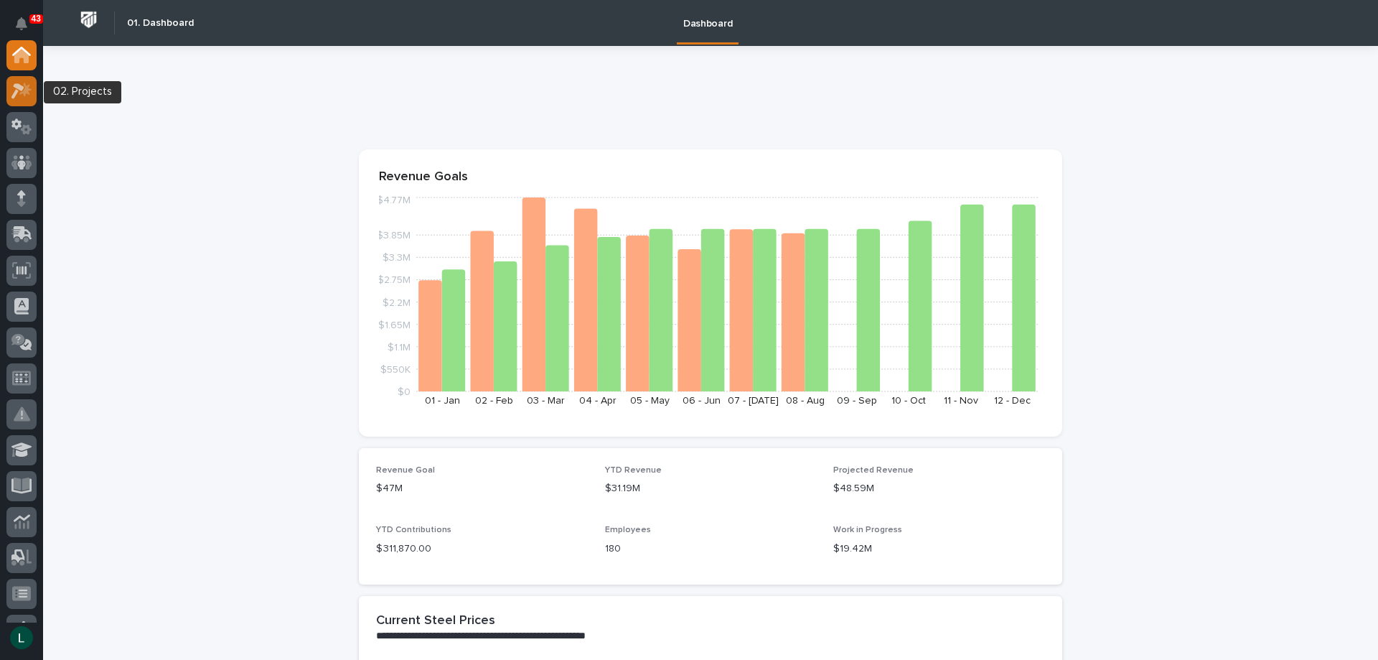
click at [20, 88] on icon at bounding box center [17, 91] width 13 height 16
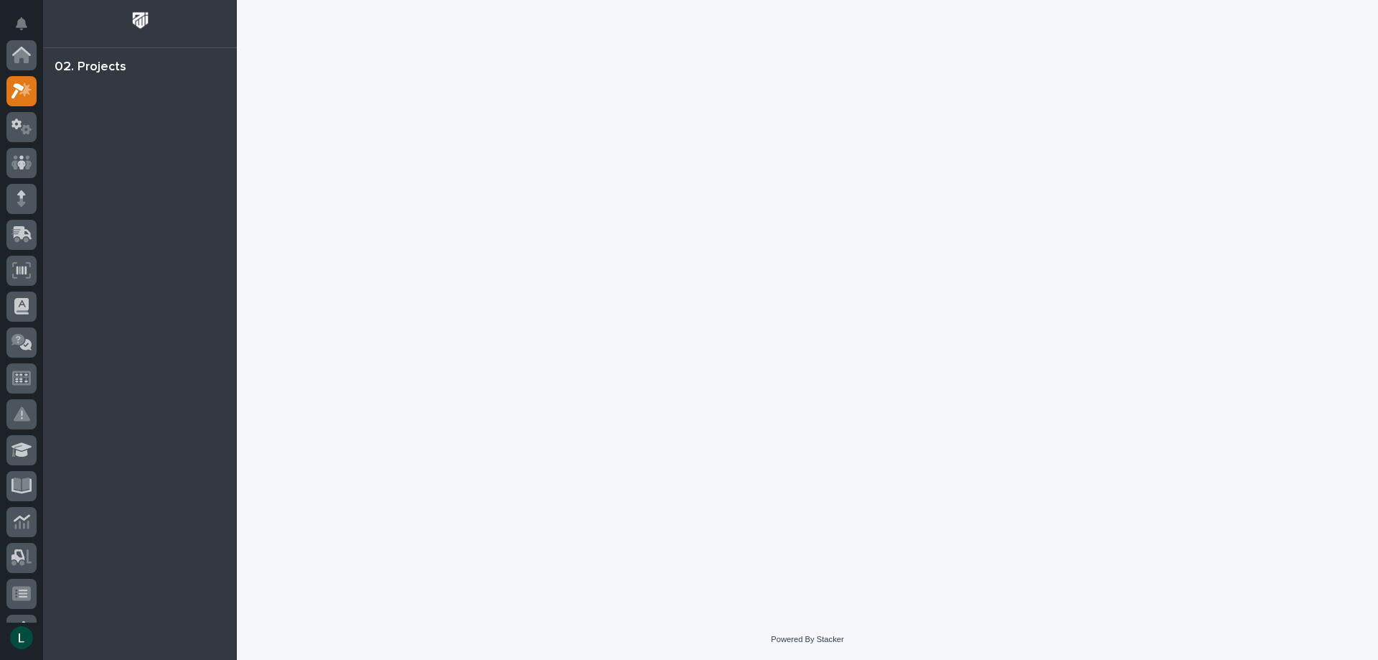
scroll to position [36, 0]
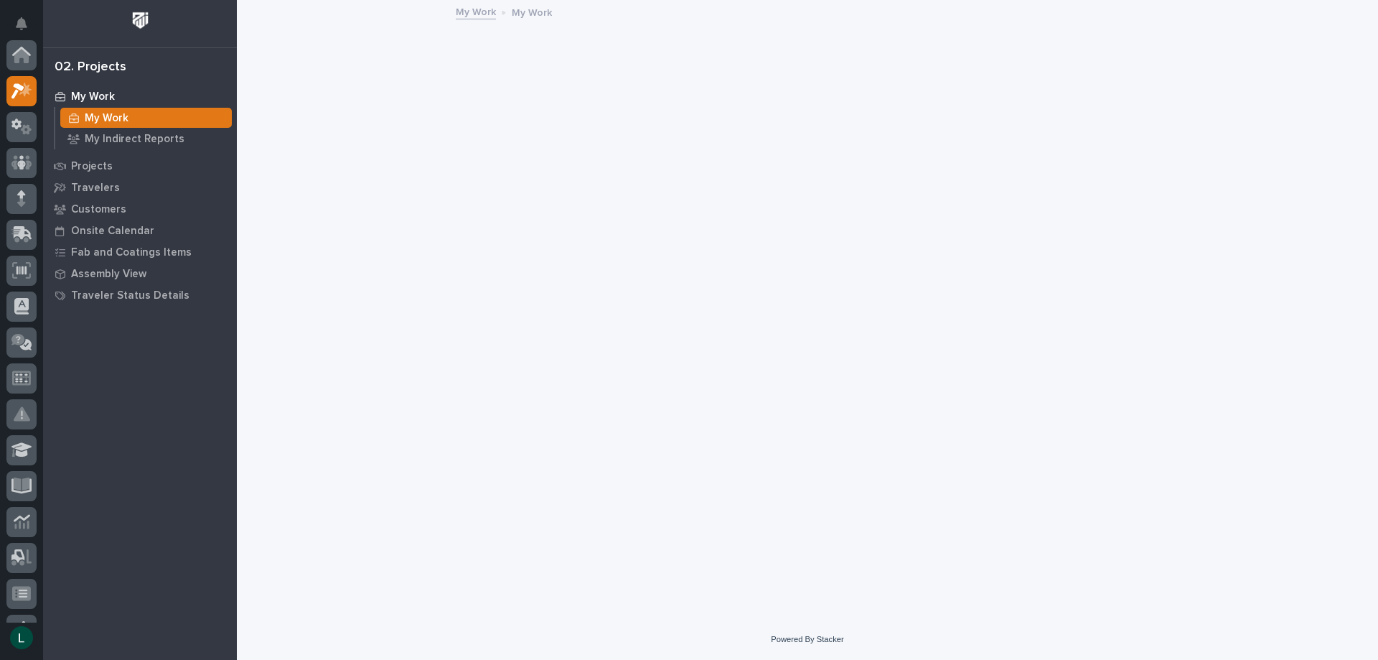
scroll to position [36, 0]
